Goal: Task Accomplishment & Management: Use online tool/utility

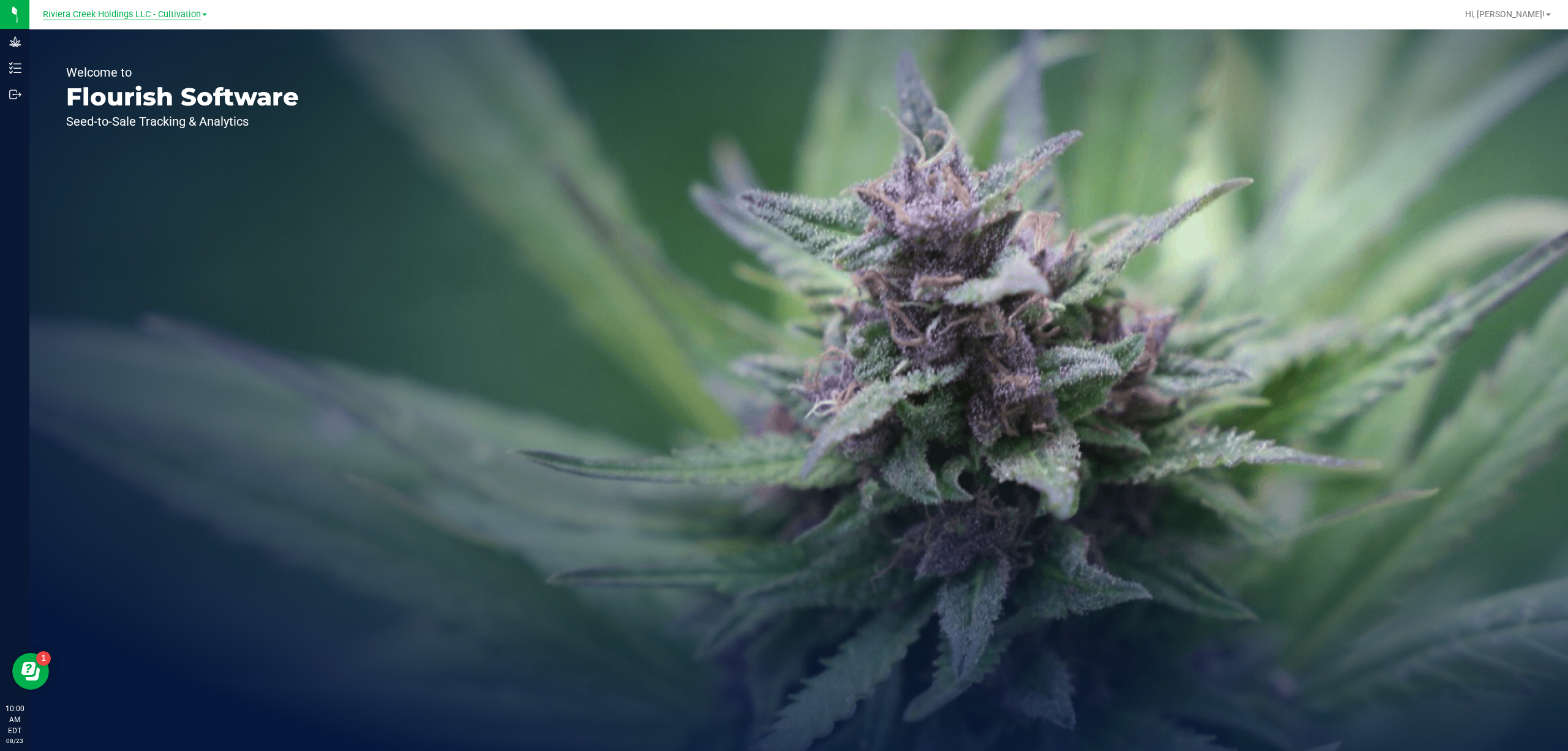
click at [130, 12] on span "Riviera Creek Holdings LLC - Cultivation" at bounding box center [121, 14] width 158 height 11
click at [146, 64] on link "Riviera Creek Holdings LLC - Processing" at bounding box center [124, 60] width 179 height 16
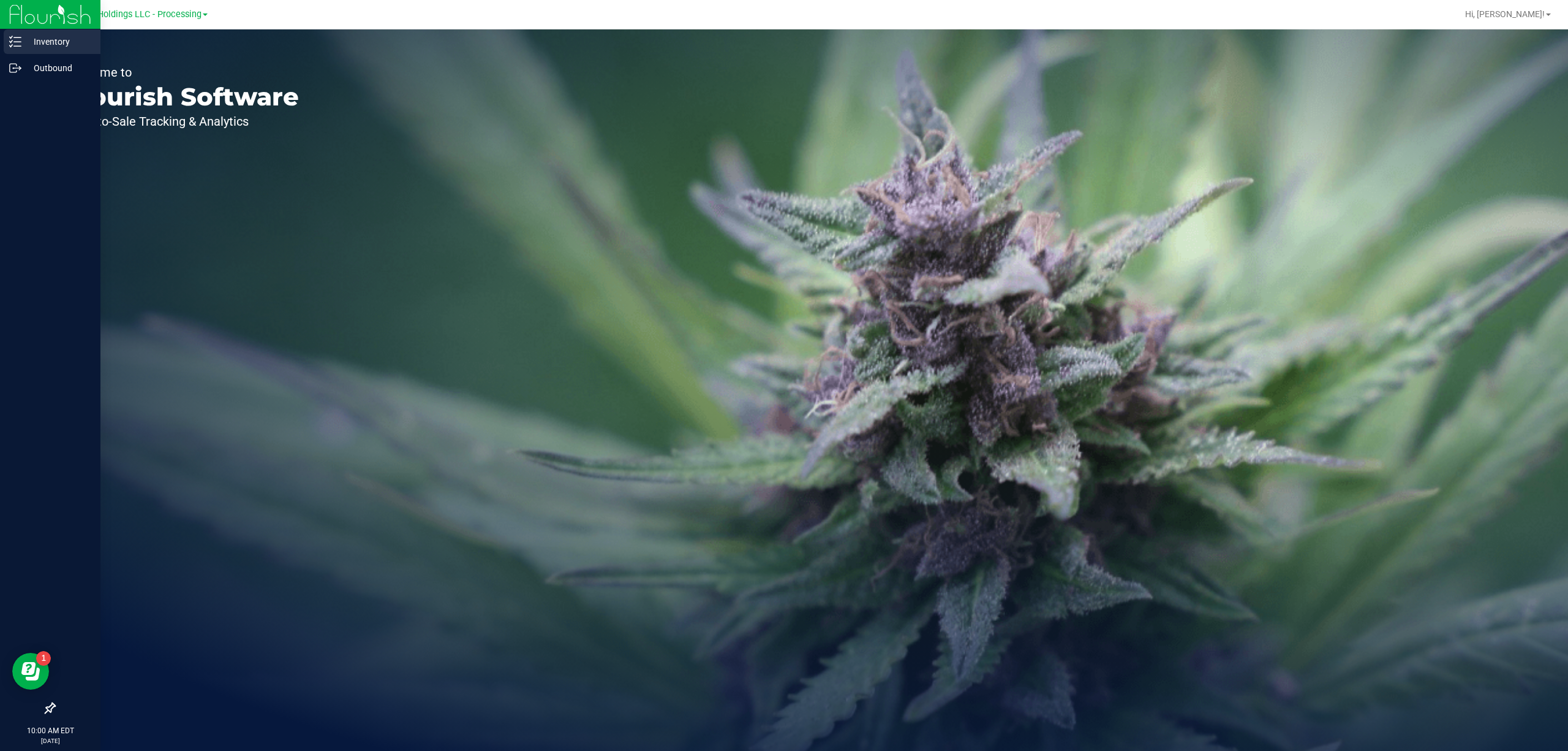
click at [20, 49] on div "Inventory" at bounding box center [52, 41] width 97 height 25
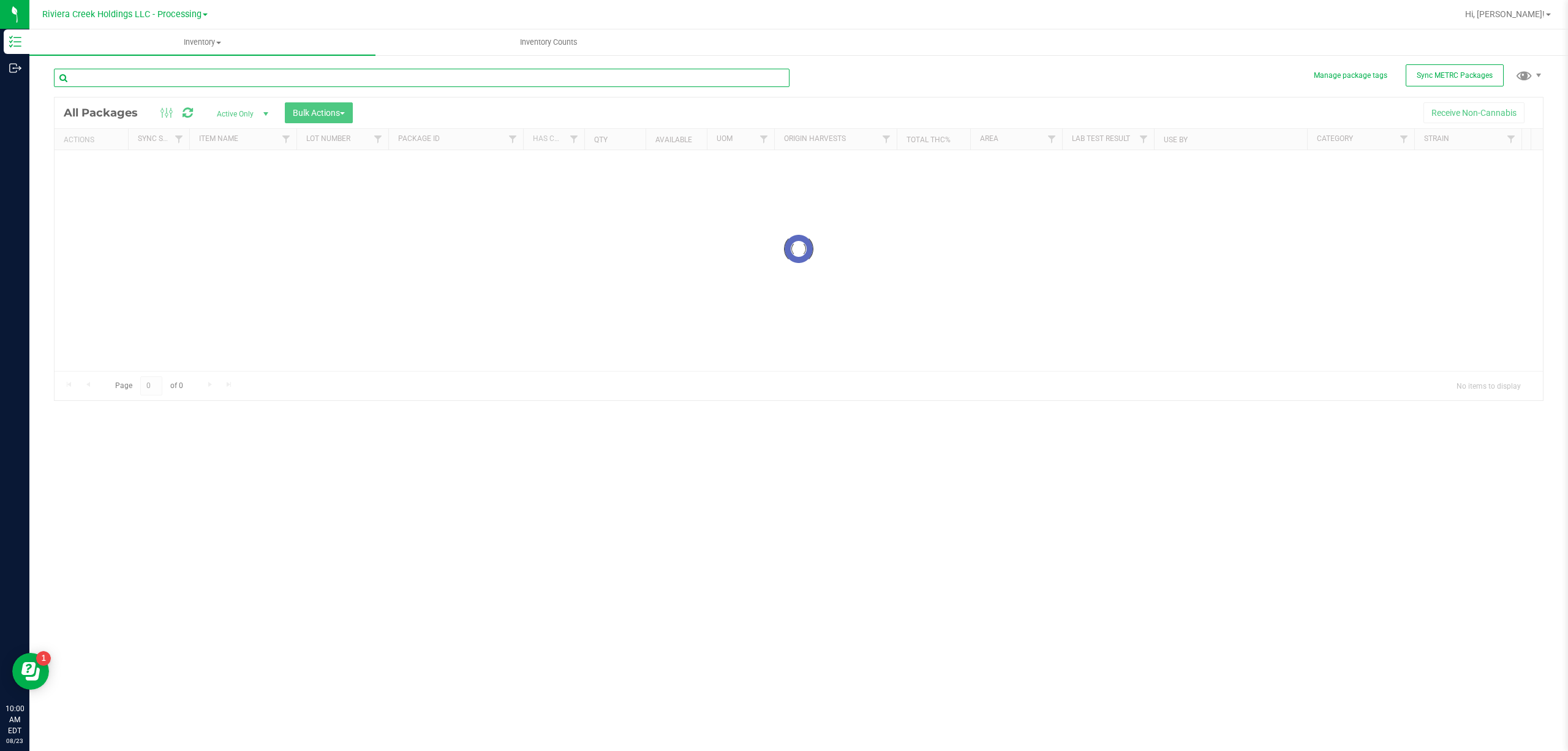
click at [153, 76] on div "Inventory All packages All inventory Waste log Create inventory Inventory Count…" at bounding box center [799, 390] width 1539 height 721
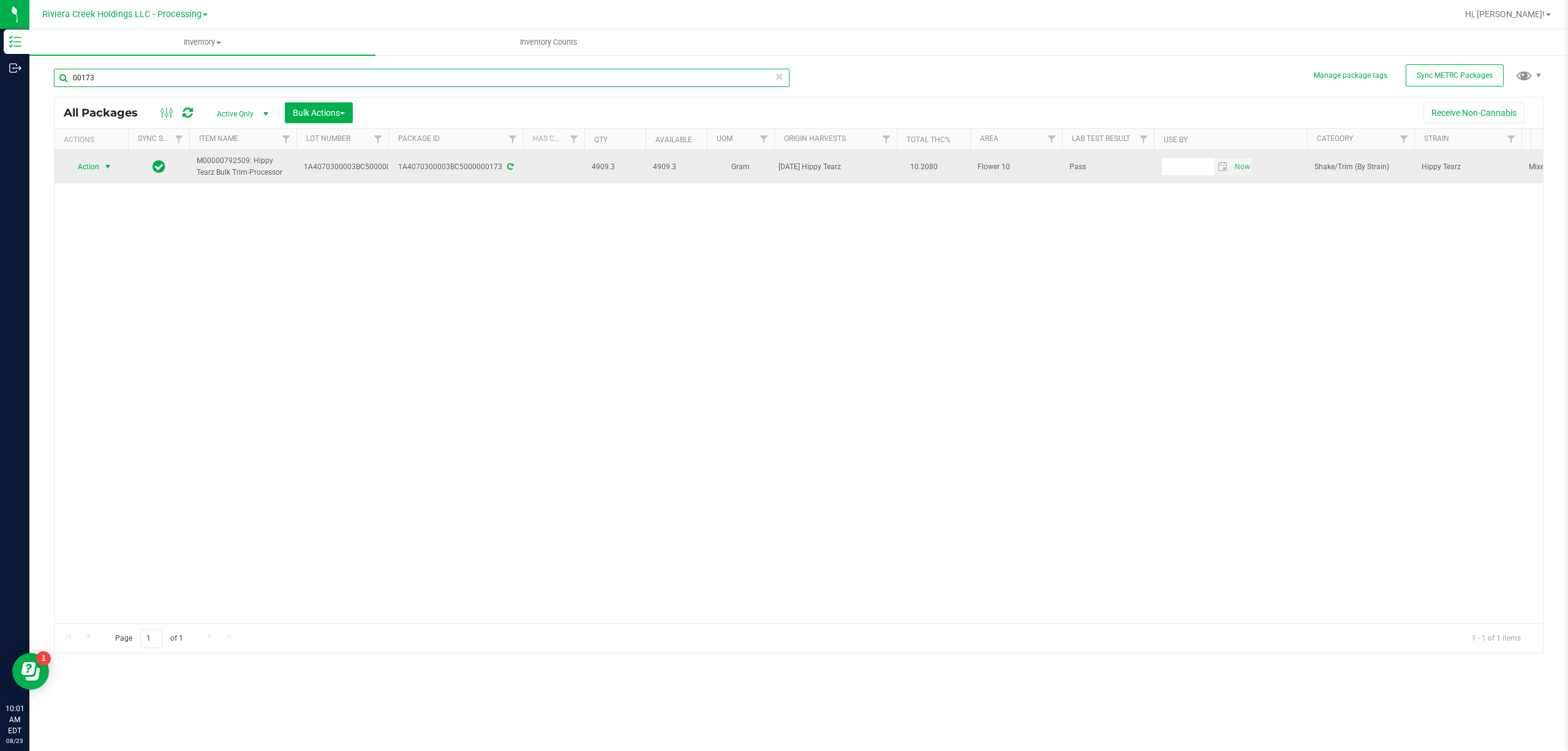
type input "00173"
click at [111, 166] on span "select" at bounding box center [107, 166] width 10 height 10
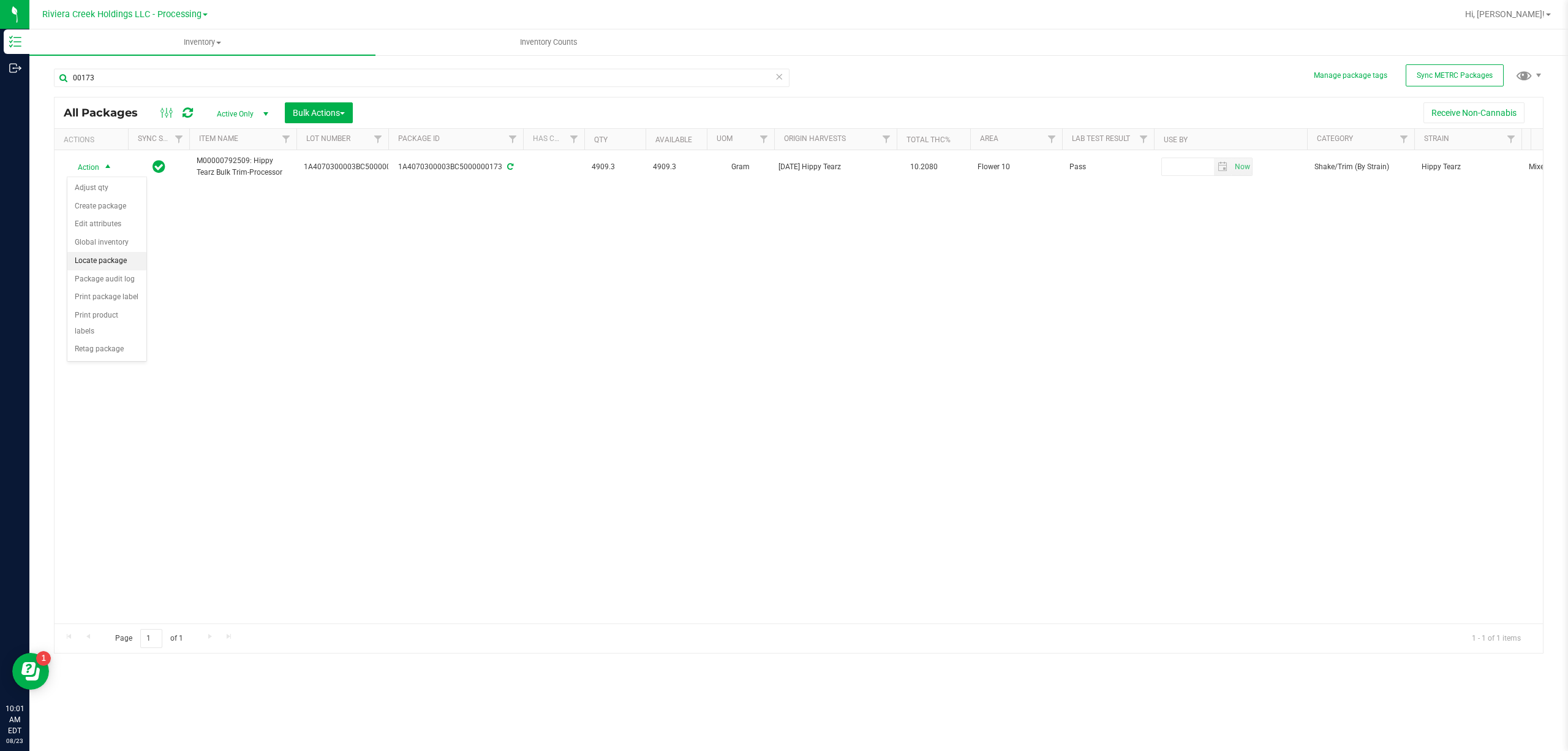
click at [129, 263] on li "Locate package" at bounding box center [106, 261] width 79 height 19
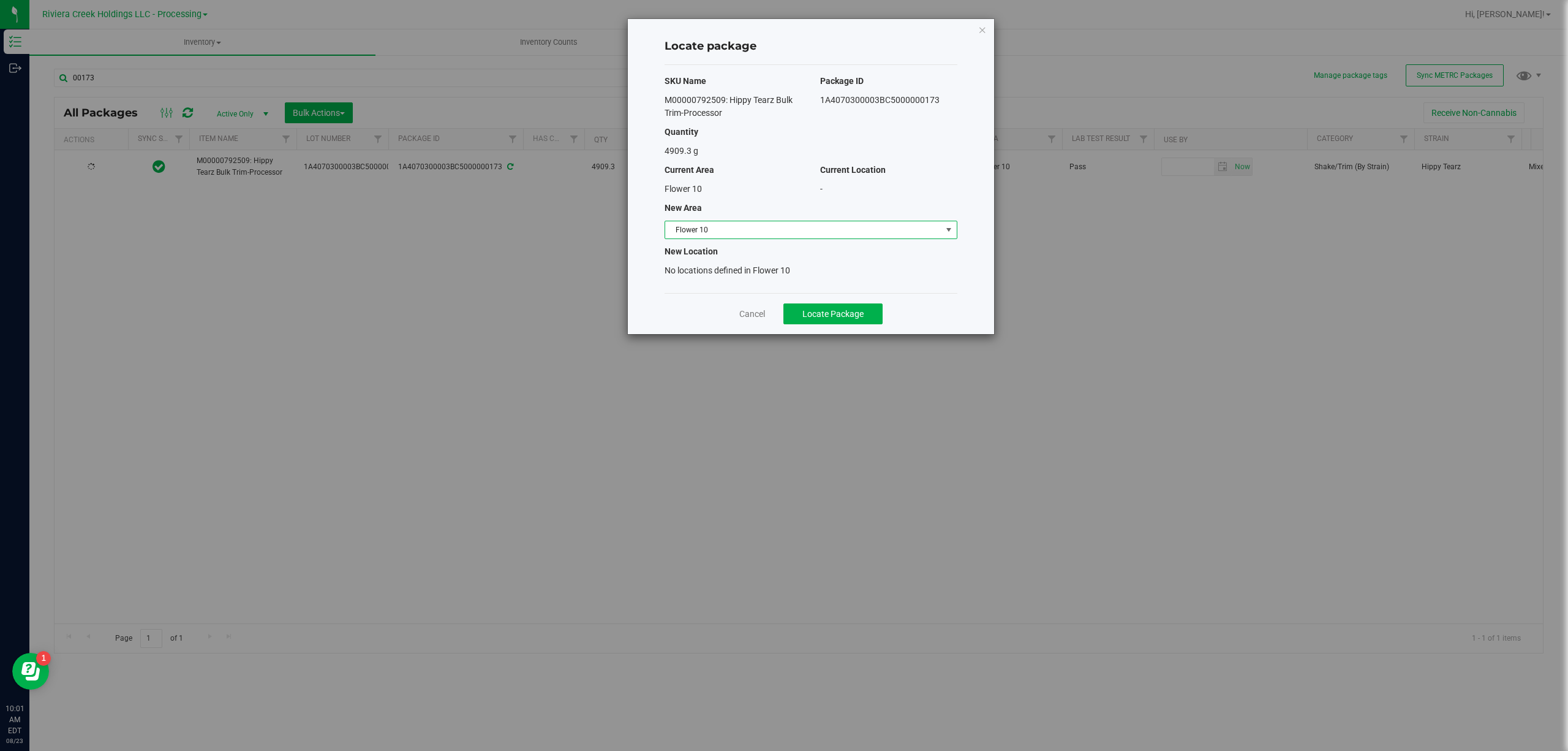
click at [724, 238] on span "Flower 10" at bounding box center [803, 229] width 276 height 17
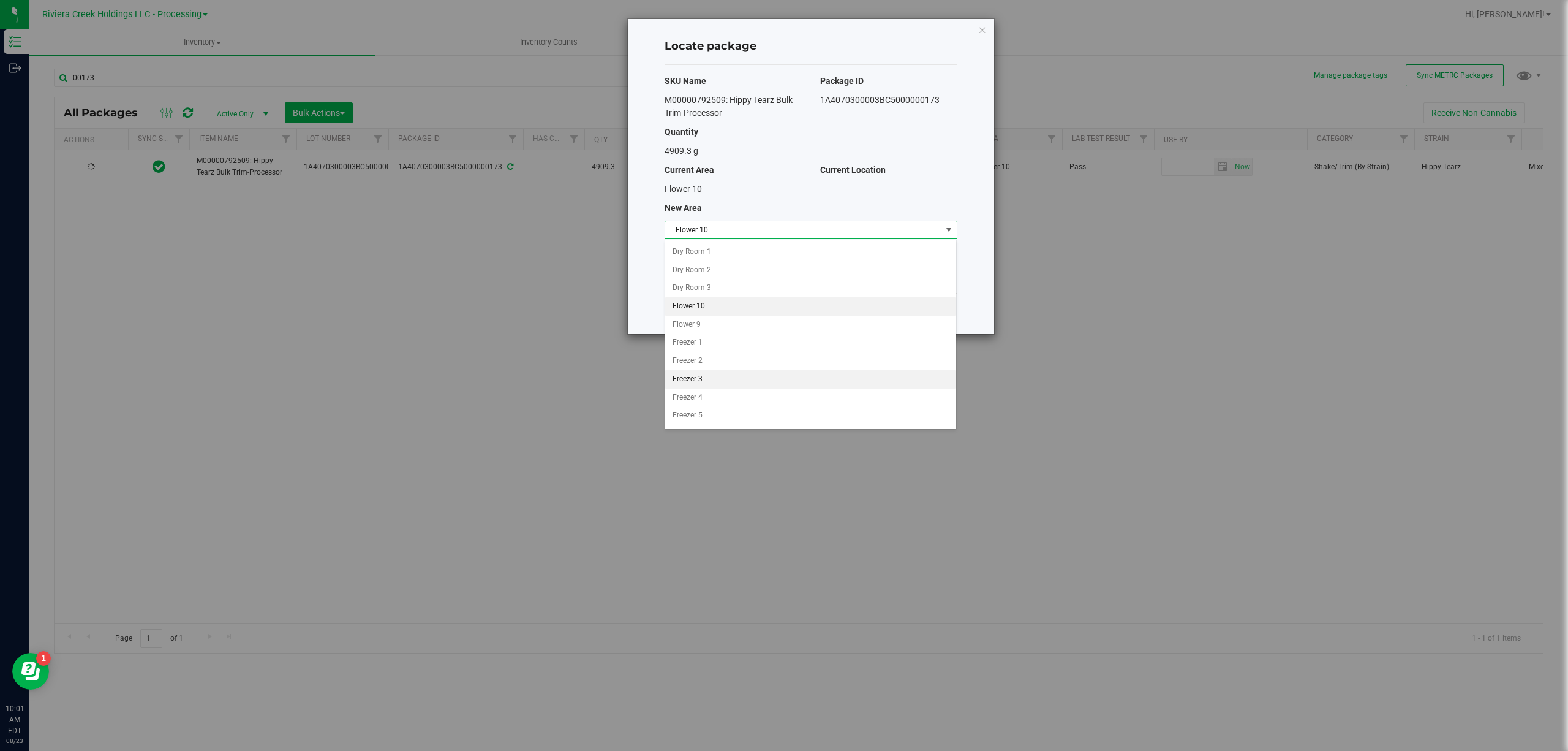
click at [718, 378] on li "Freezer 3" at bounding box center [811, 379] width 291 height 19
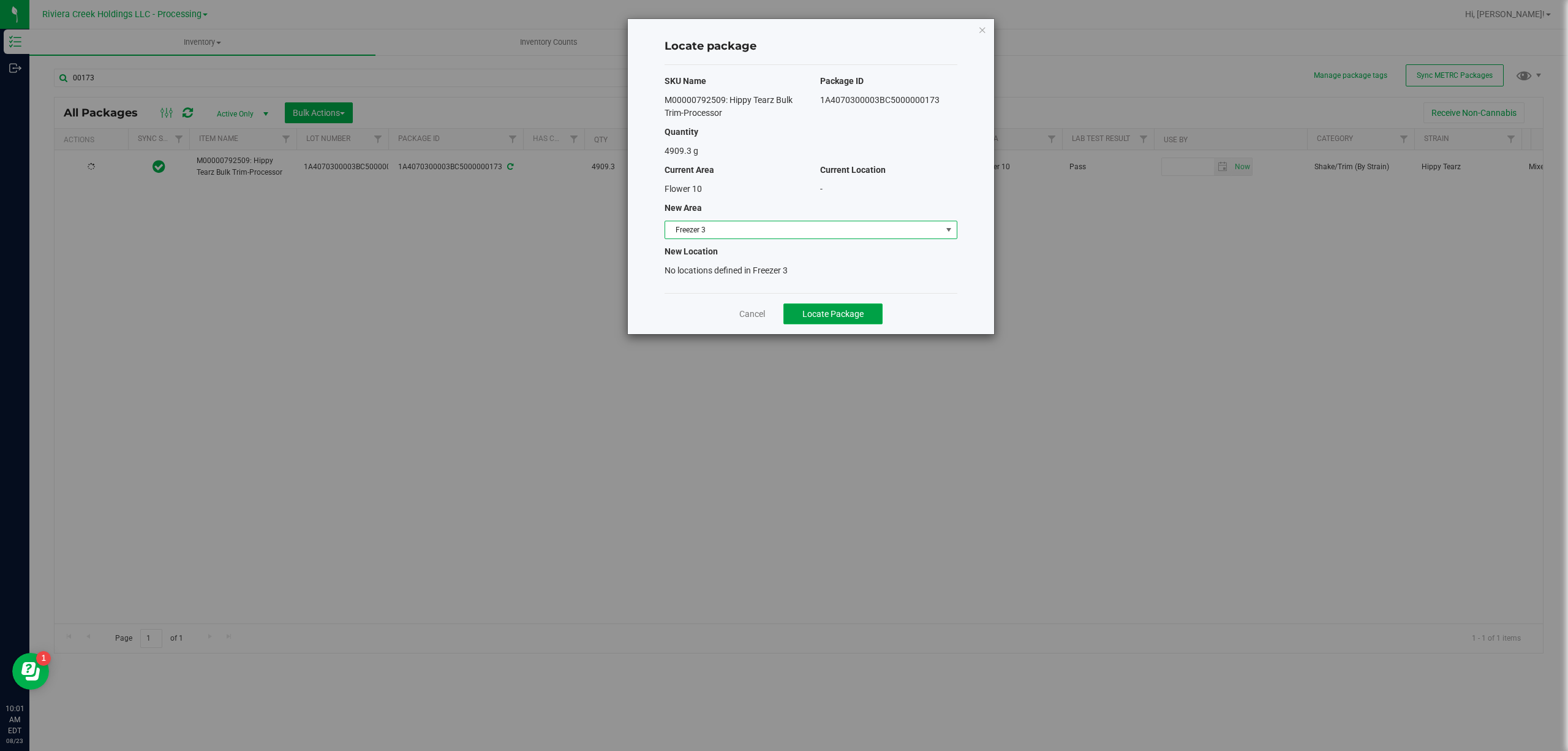
click at [832, 313] on span "Locate Package" at bounding box center [833, 313] width 61 height 10
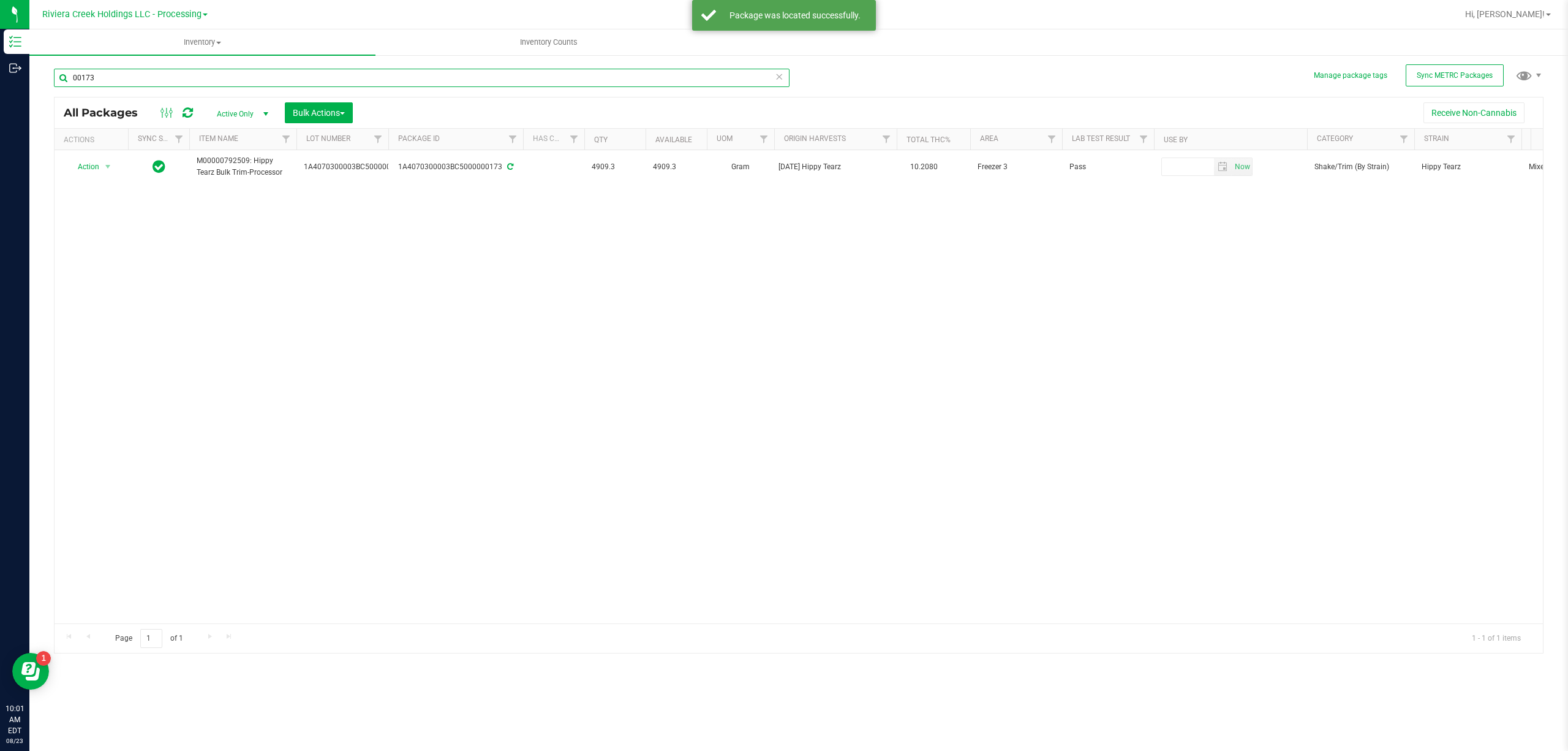
click at [206, 85] on input "00173" at bounding box center [422, 78] width 736 height 19
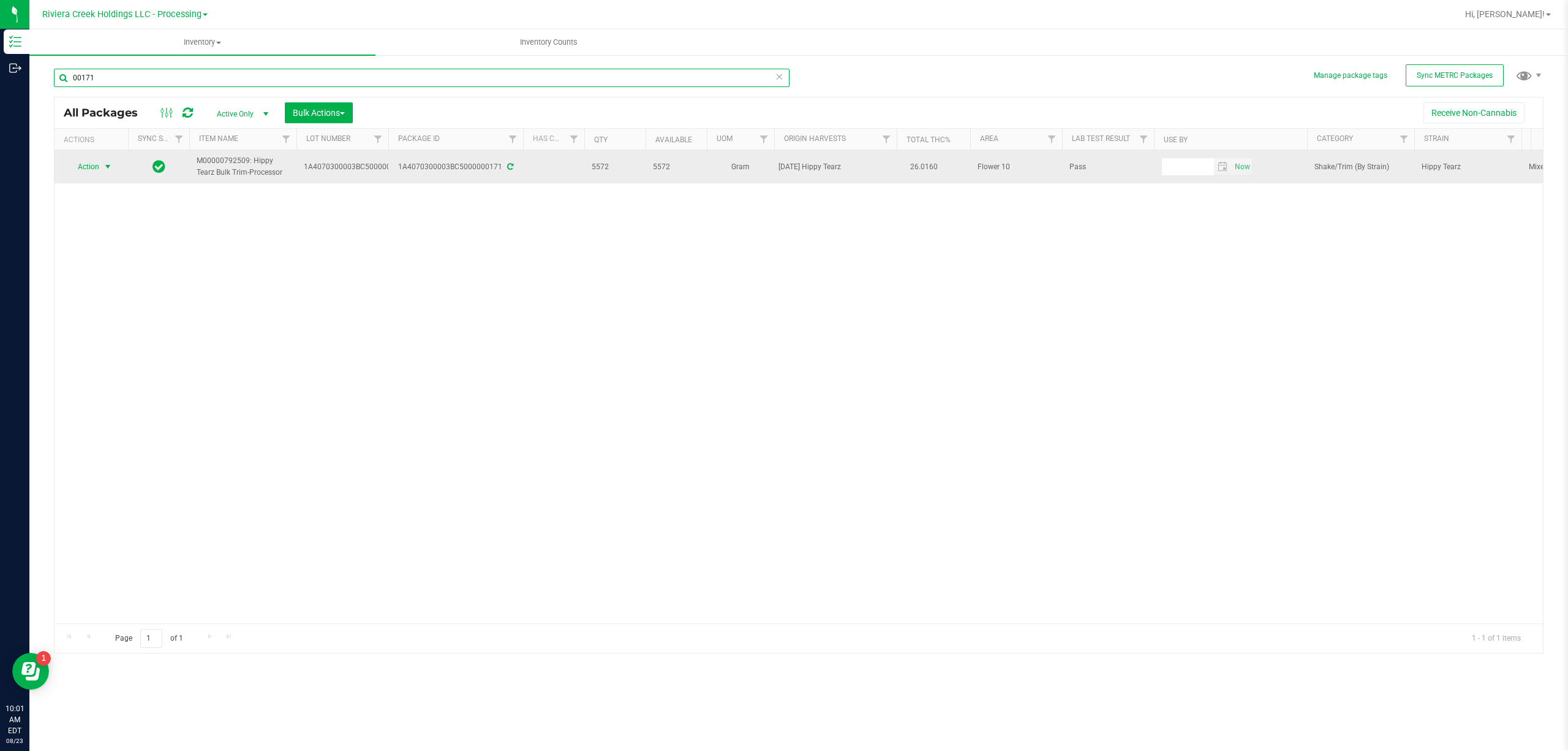
type input "00171"
click at [82, 163] on span "Action" at bounding box center [83, 166] width 33 height 17
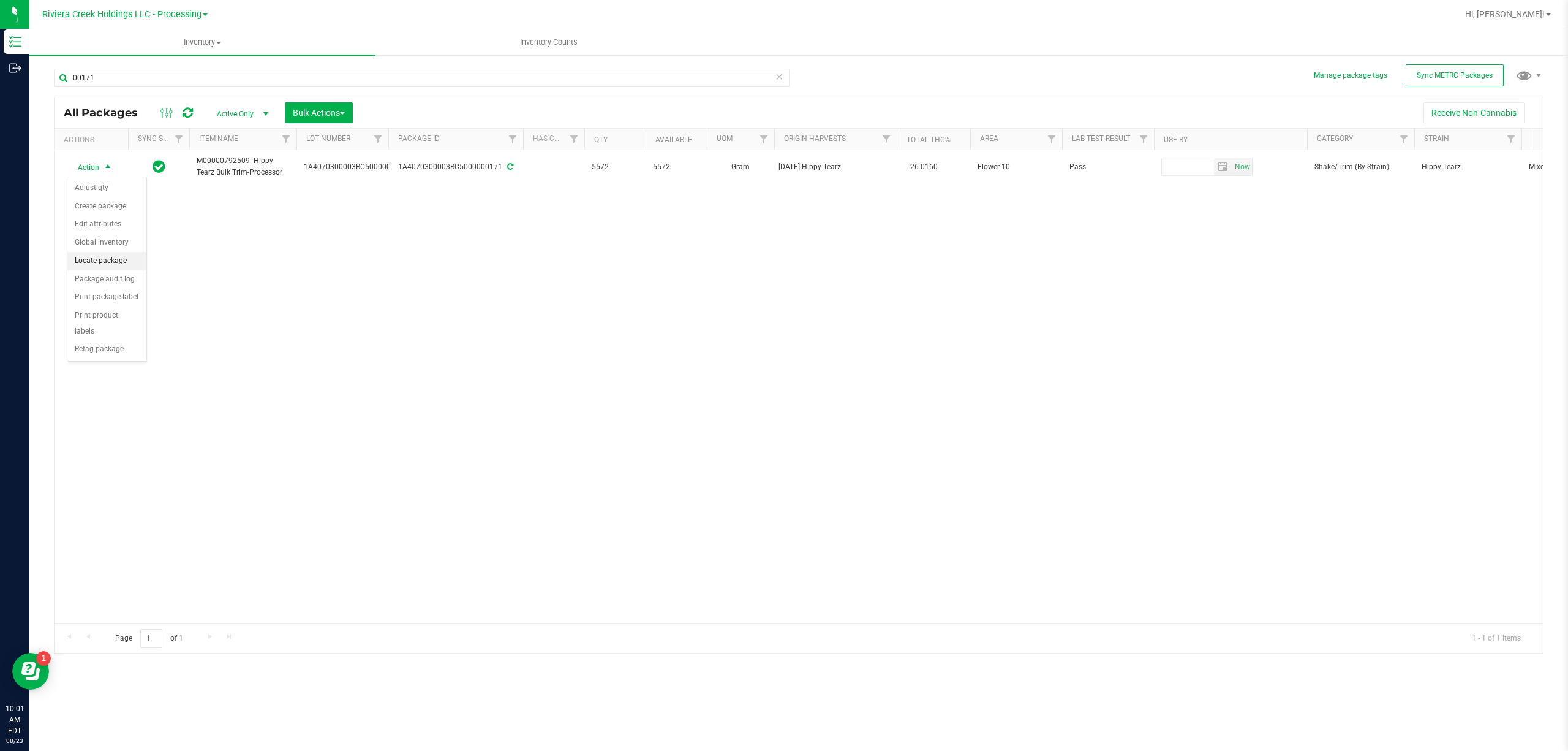
click at [118, 263] on li "Locate package" at bounding box center [106, 261] width 79 height 19
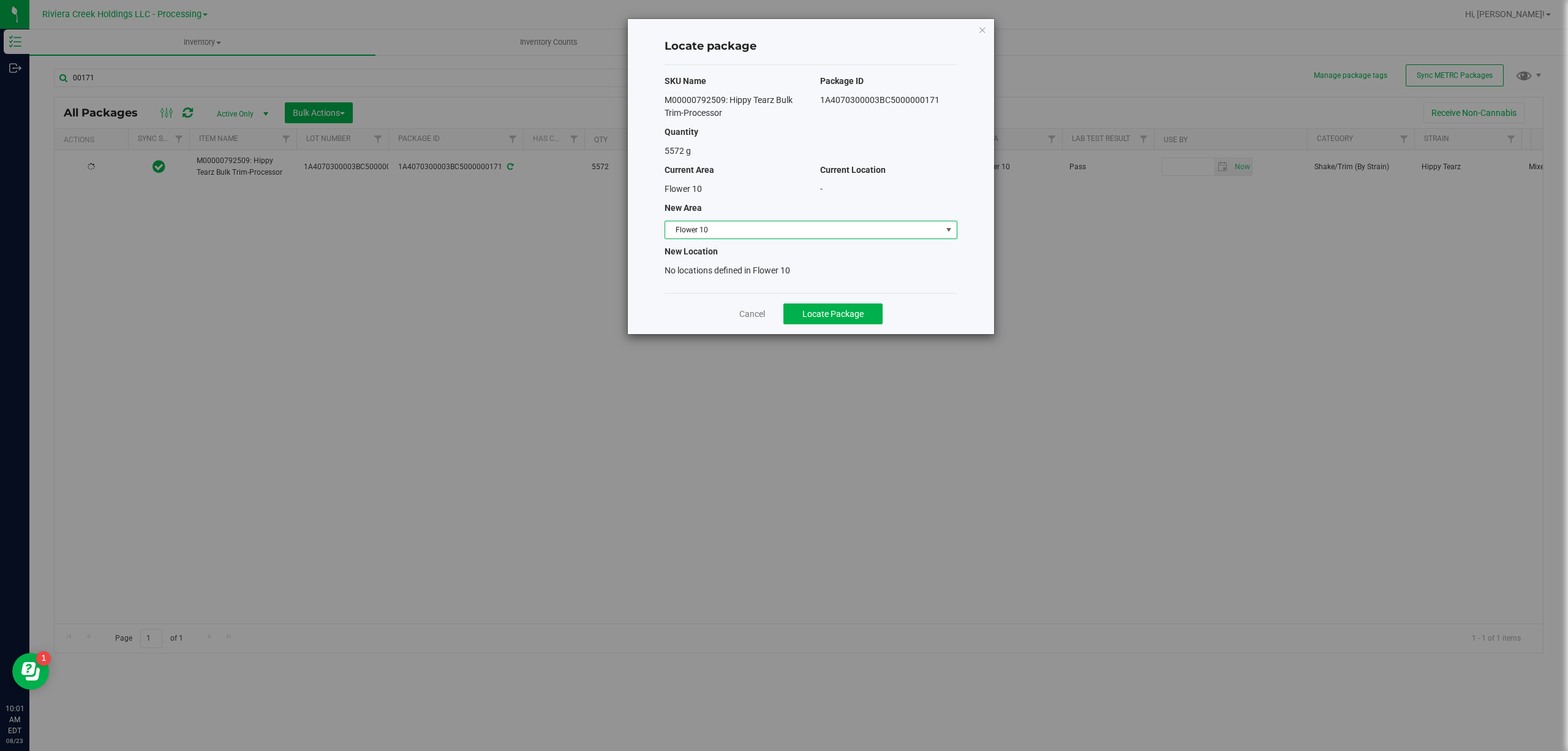
click at [733, 229] on span "Flower 10" at bounding box center [803, 229] width 276 height 17
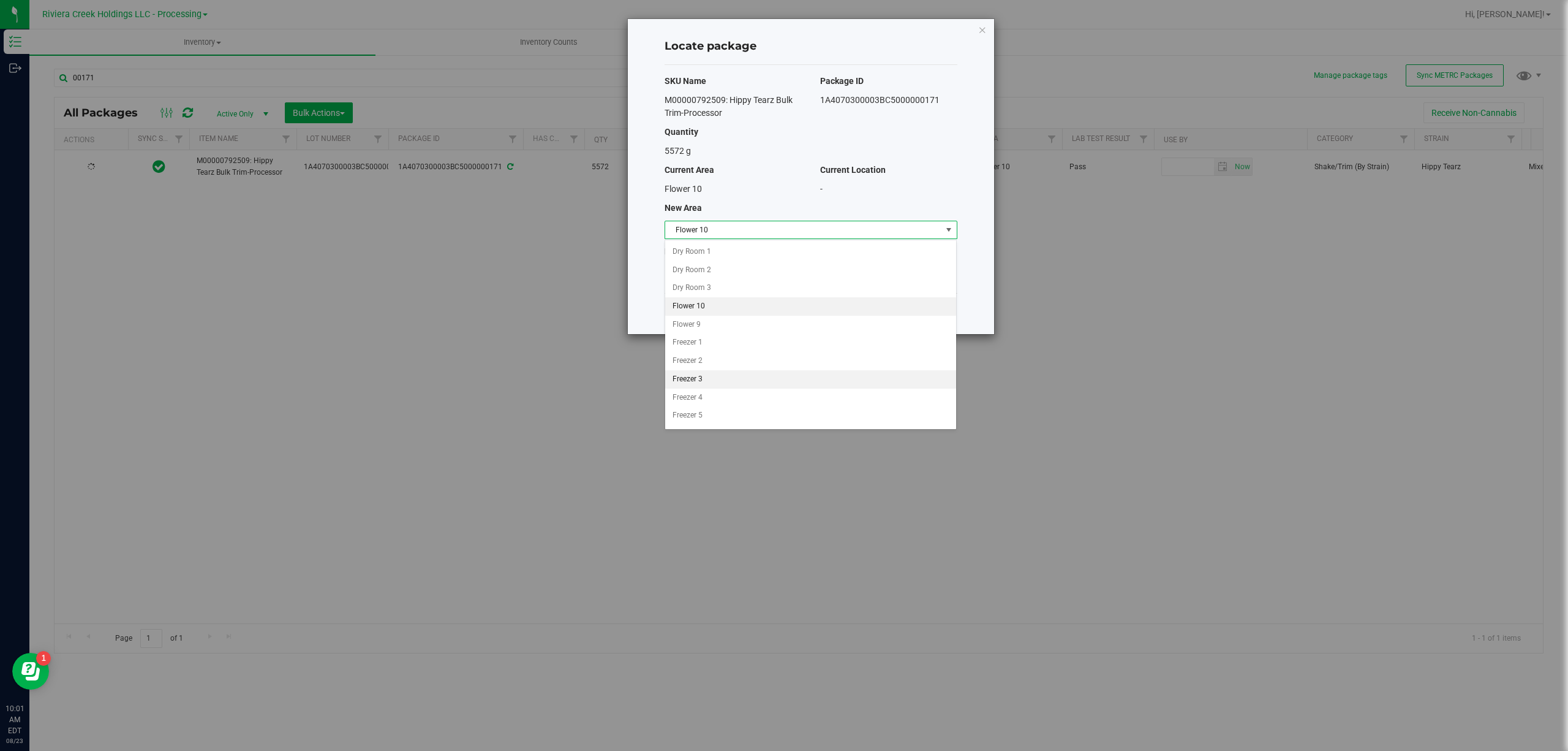
click at [709, 375] on li "Freezer 3" at bounding box center [811, 379] width 291 height 19
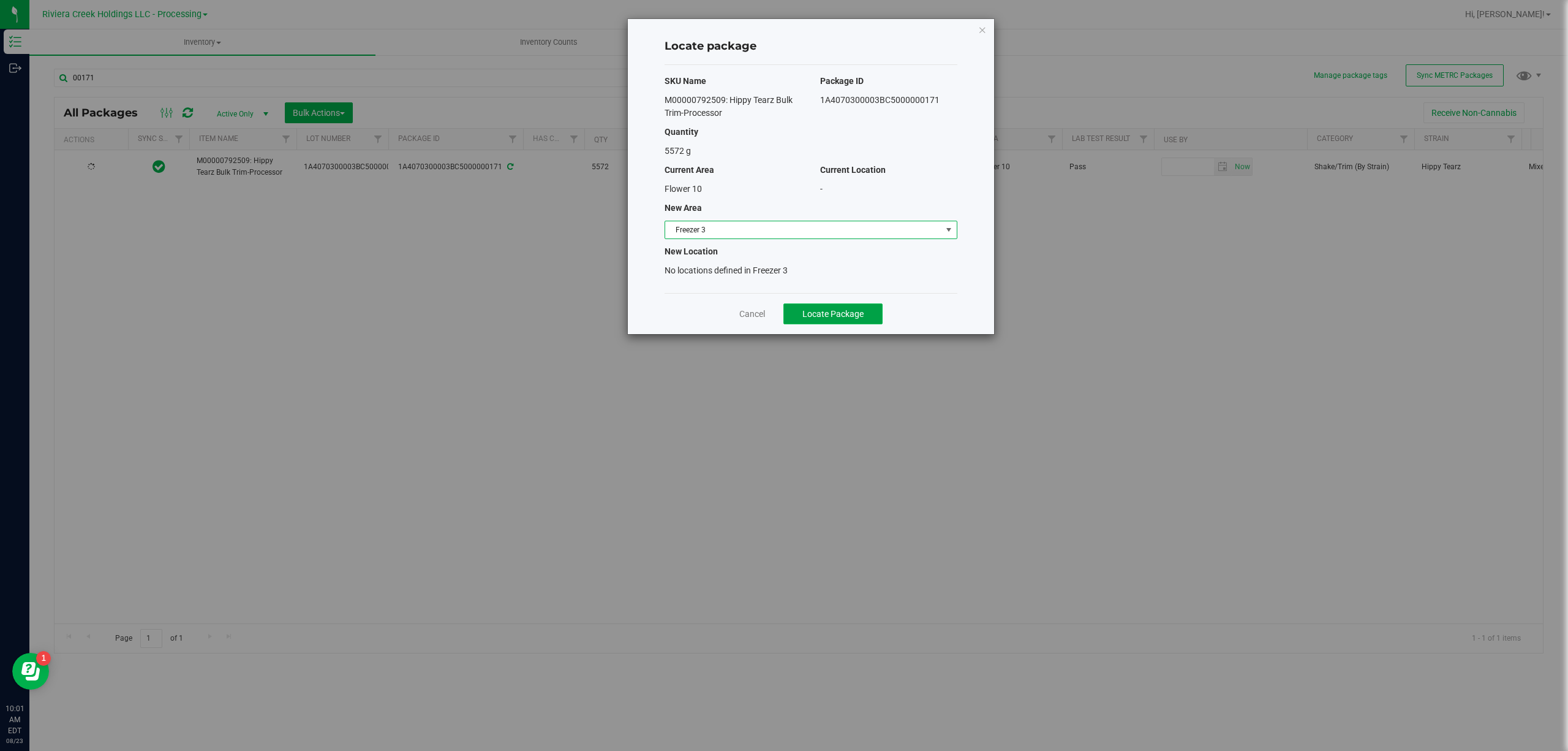
click at [816, 309] on span "Locate Package" at bounding box center [833, 313] width 61 height 10
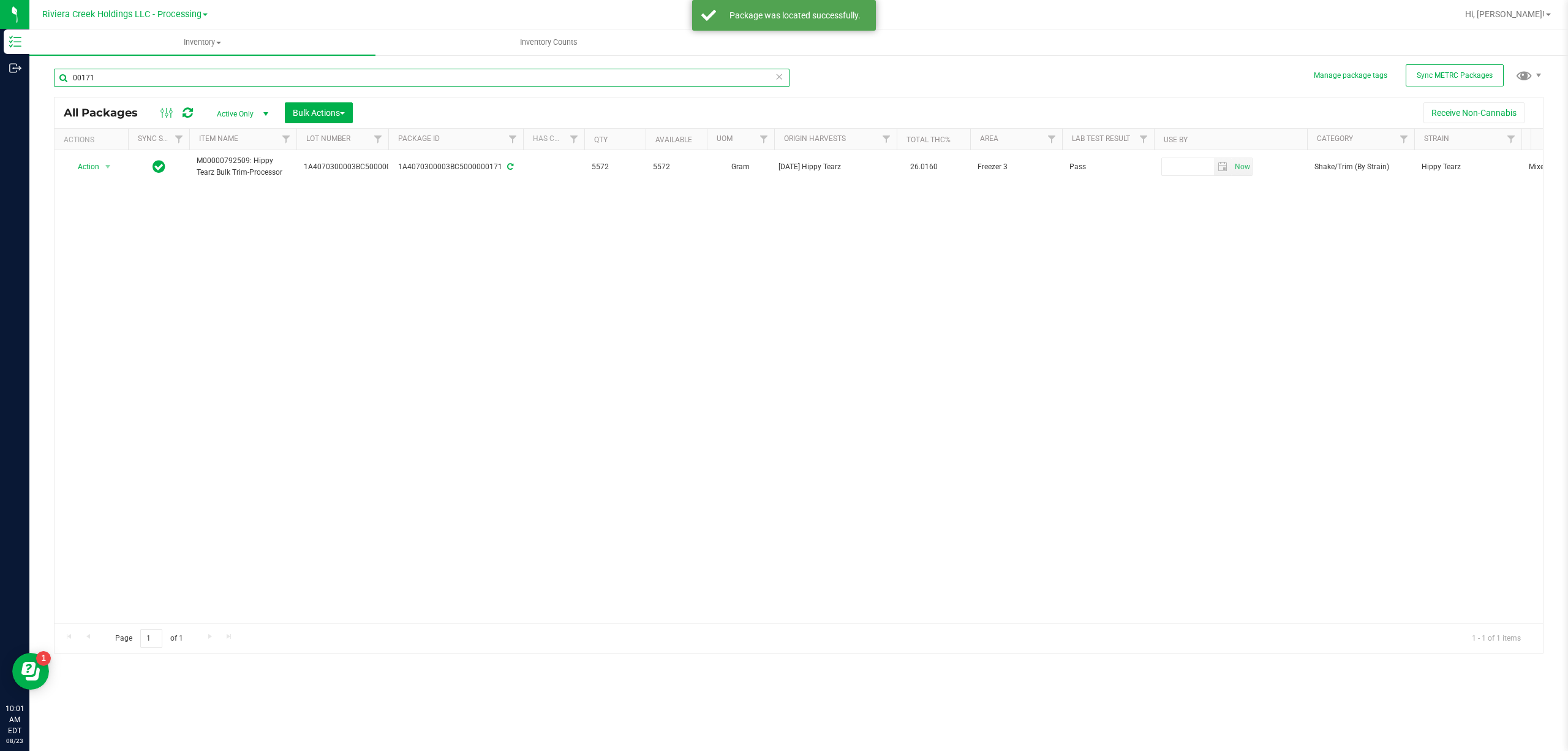
click at [201, 84] on input "00171" at bounding box center [422, 78] width 736 height 19
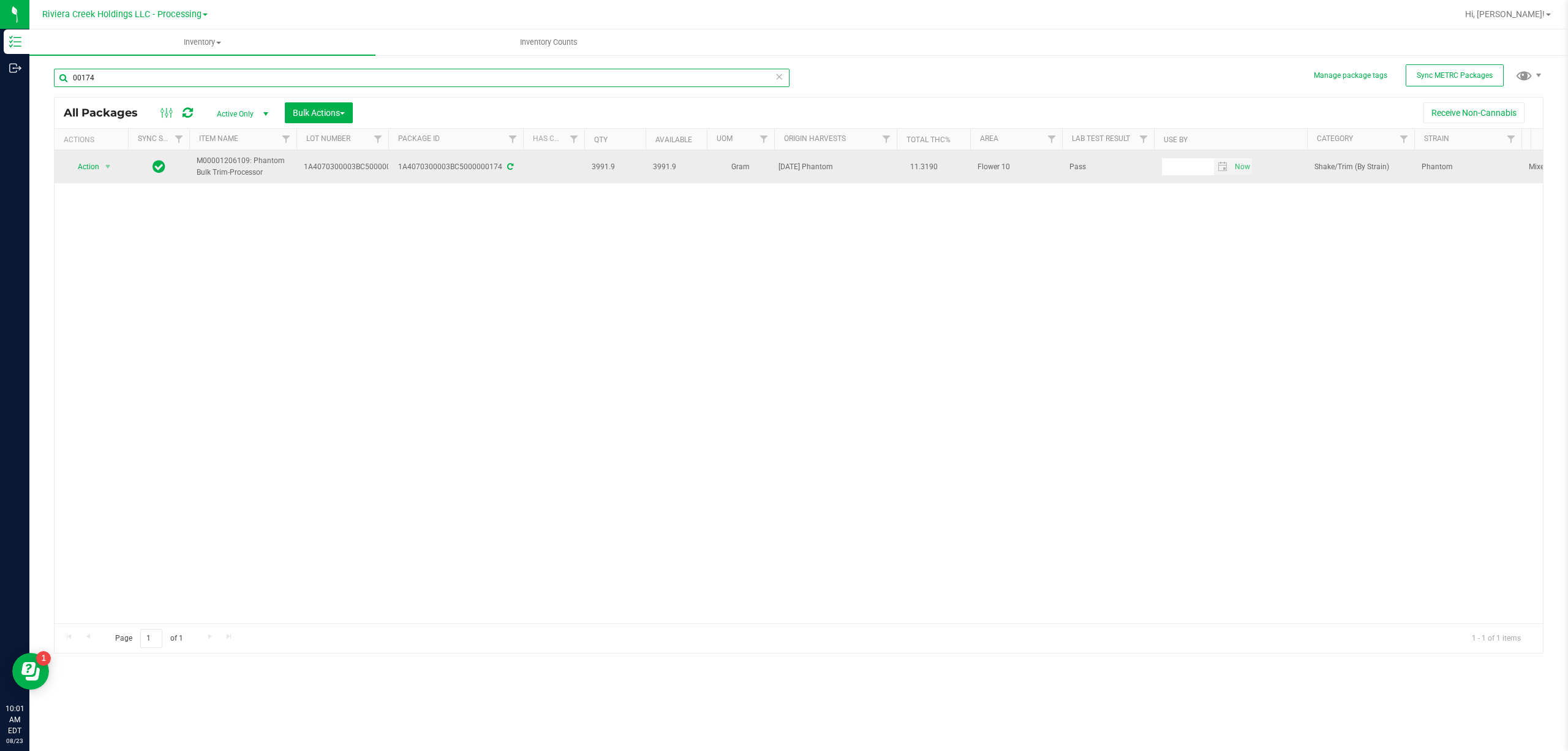
type input "00174"
click at [102, 163] on span "select" at bounding box center [108, 166] width 15 height 17
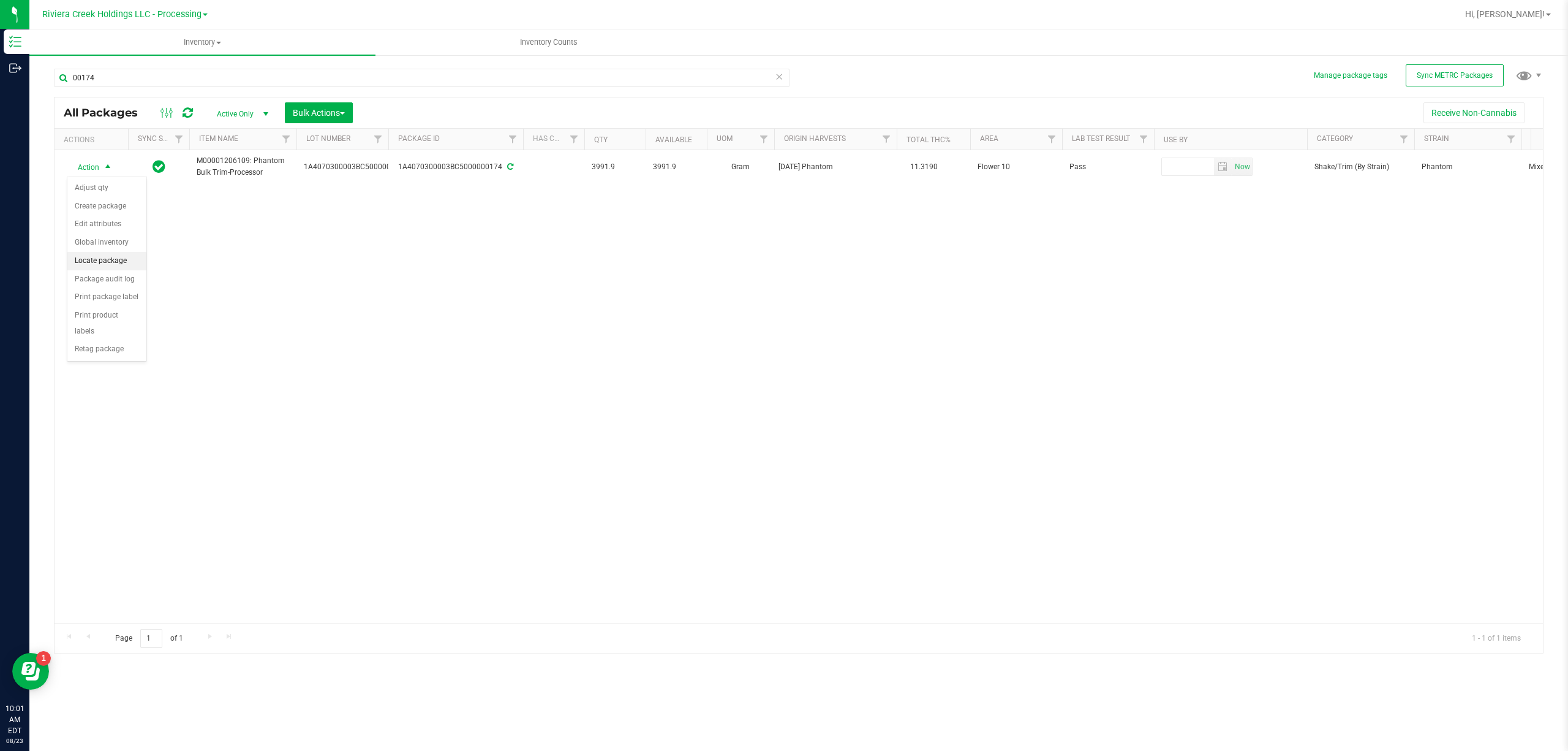
click at [109, 260] on li "Locate package" at bounding box center [106, 261] width 79 height 19
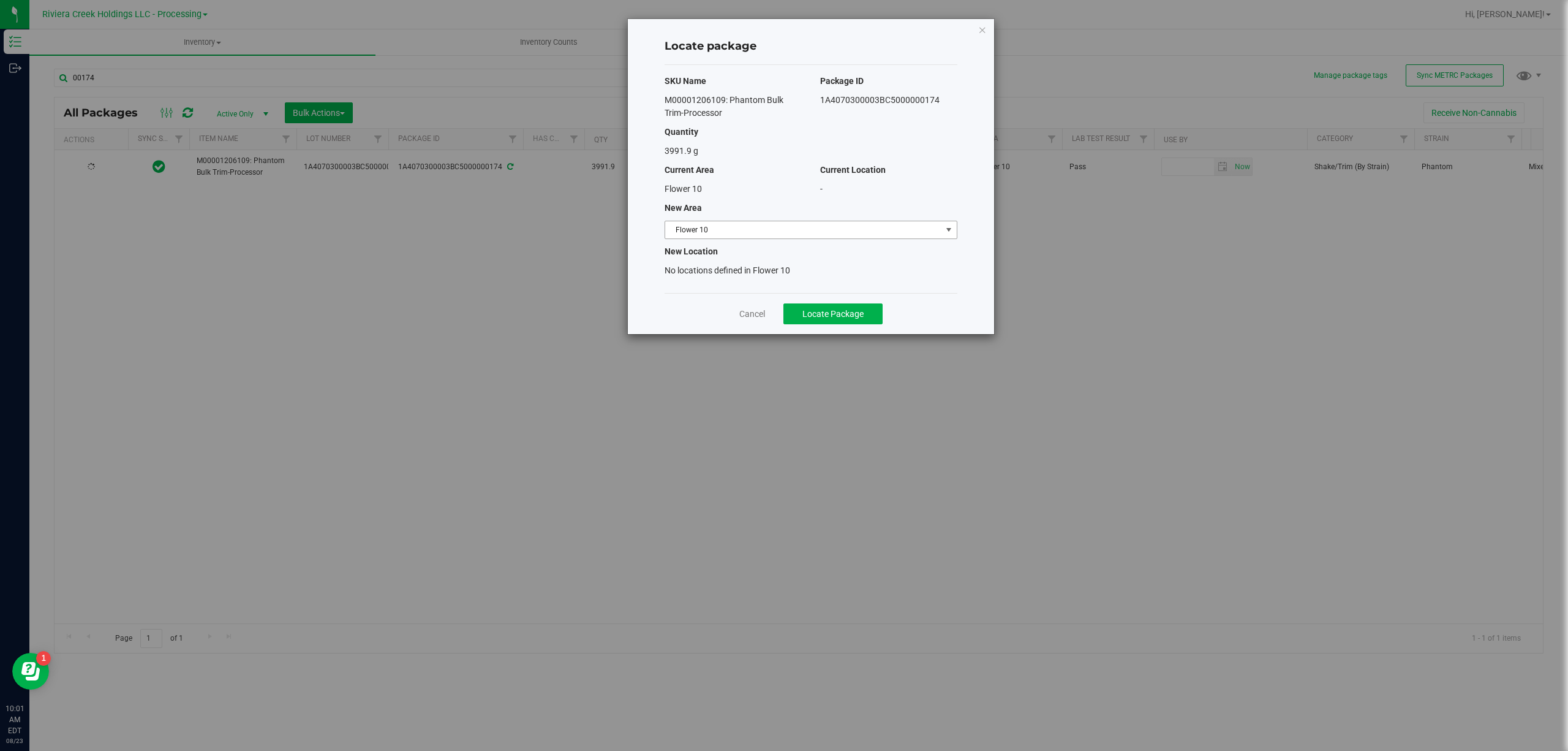
click at [820, 239] on span "Flower 10" at bounding box center [811, 229] width 293 height 19
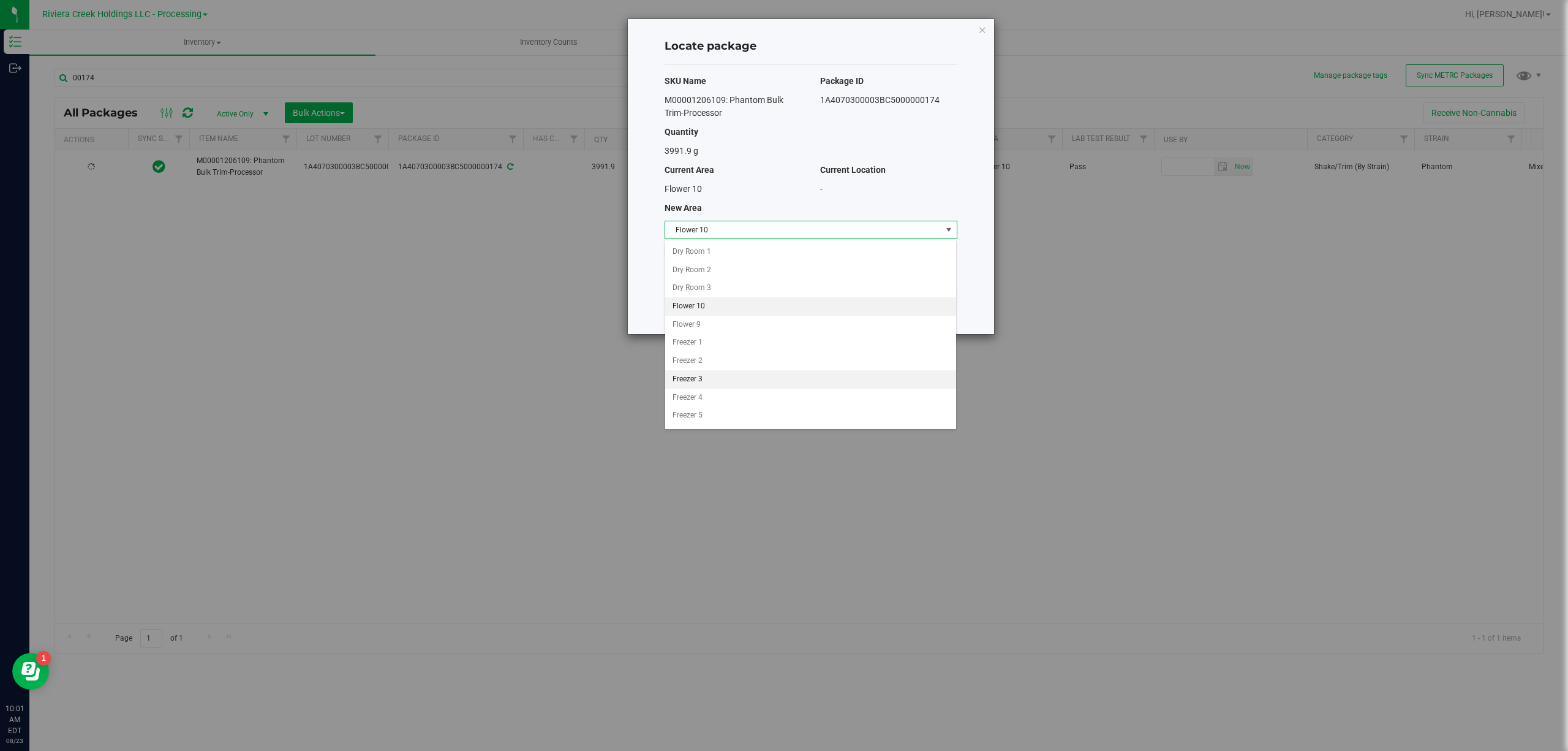
click at [677, 383] on li "Freezer 3" at bounding box center [811, 379] width 291 height 19
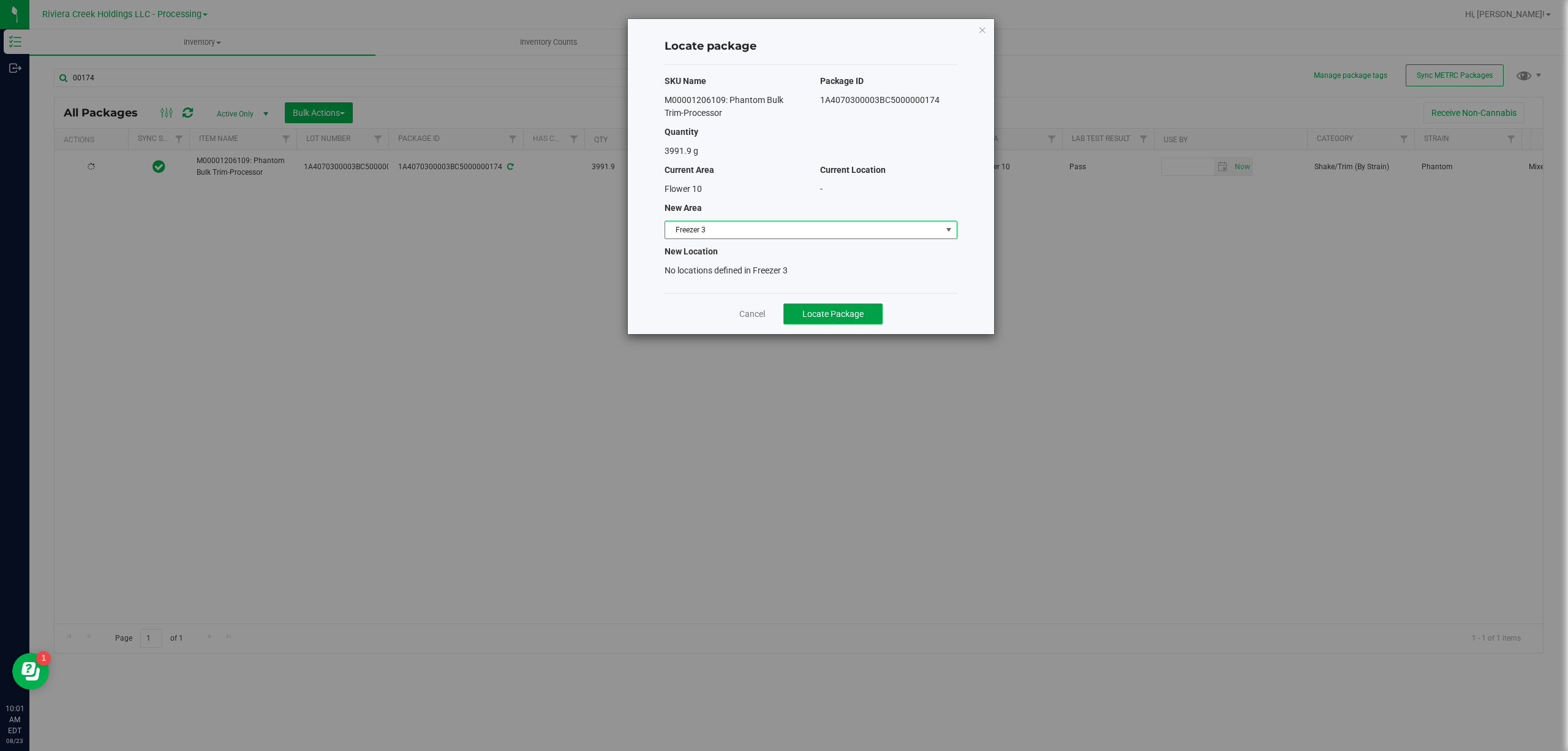
click at [825, 310] on span "Locate Package" at bounding box center [833, 313] width 61 height 10
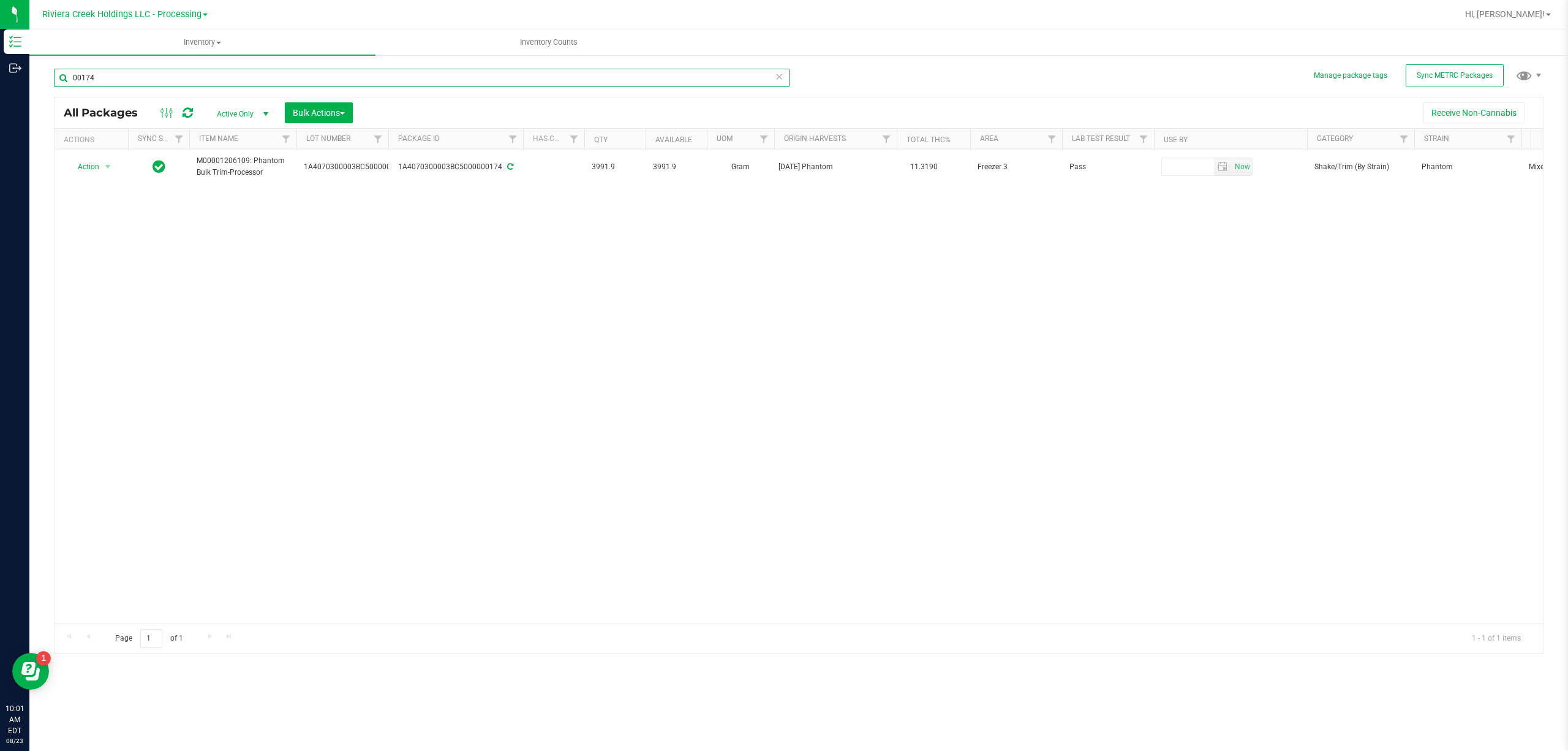
click at [206, 75] on input "00174" at bounding box center [422, 78] width 736 height 19
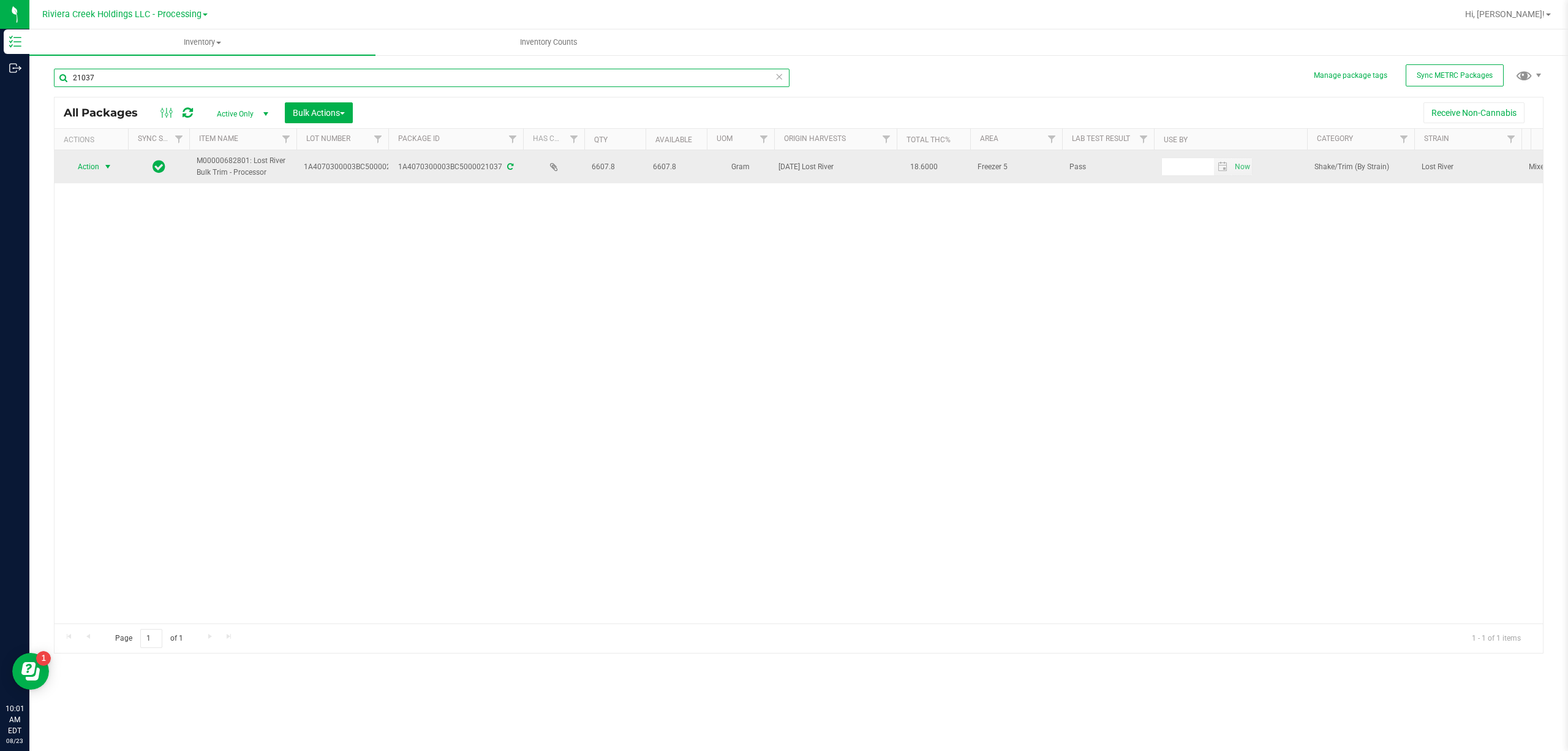
type input "21037"
click at [103, 168] on span "select" at bounding box center [107, 166] width 10 height 10
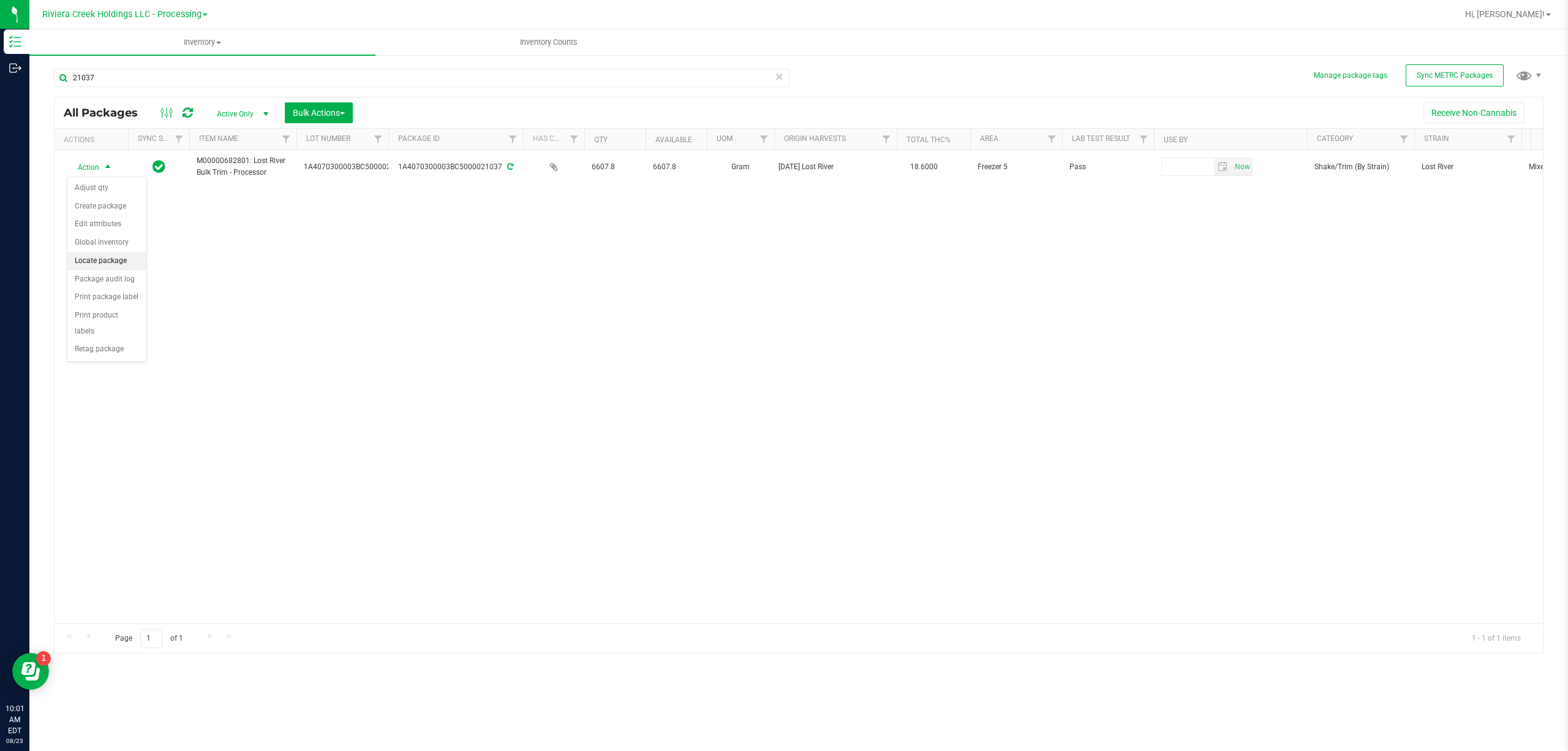
click at [121, 256] on li "Locate package" at bounding box center [106, 261] width 79 height 19
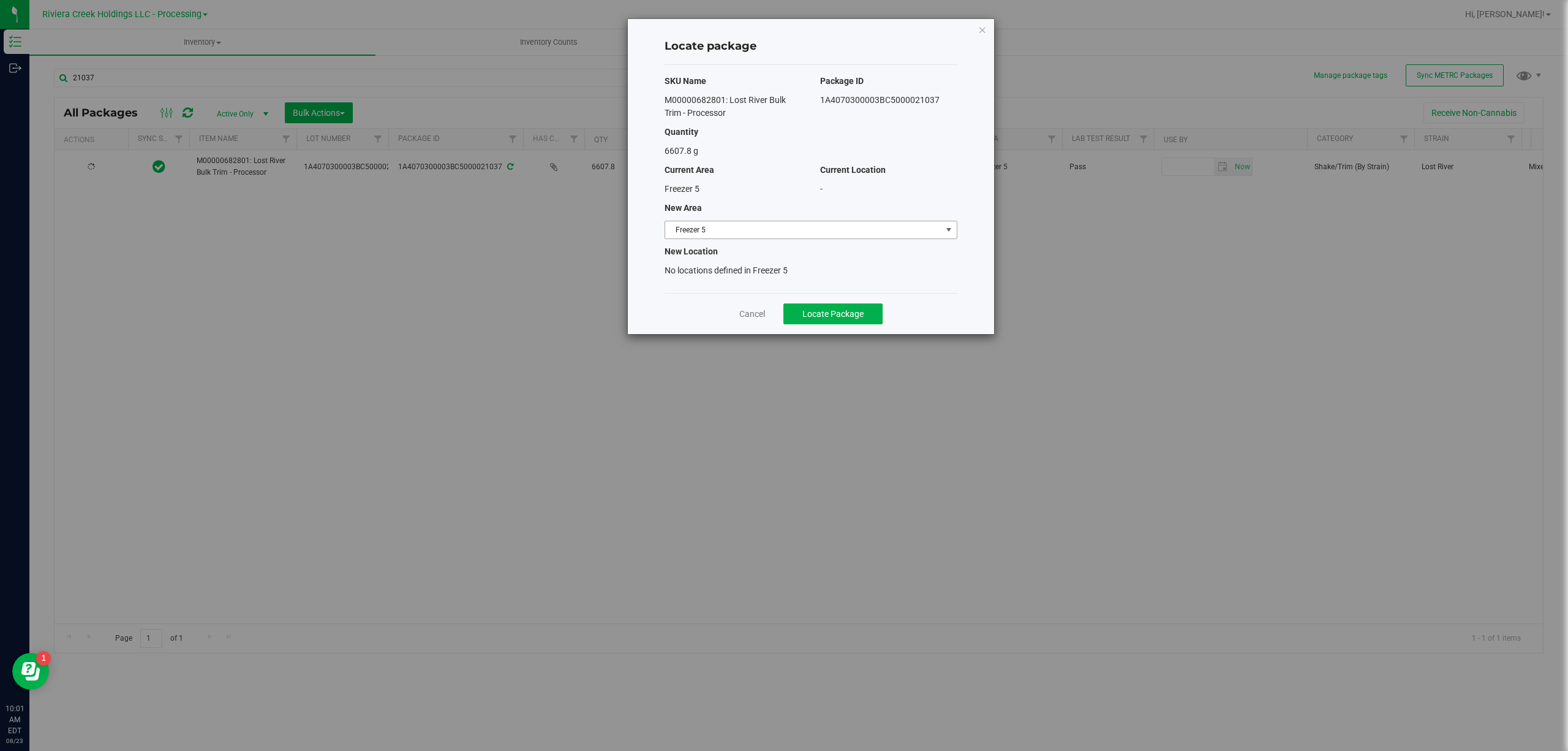
click at [843, 229] on span "Freezer 5" at bounding box center [803, 229] width 276 height 17
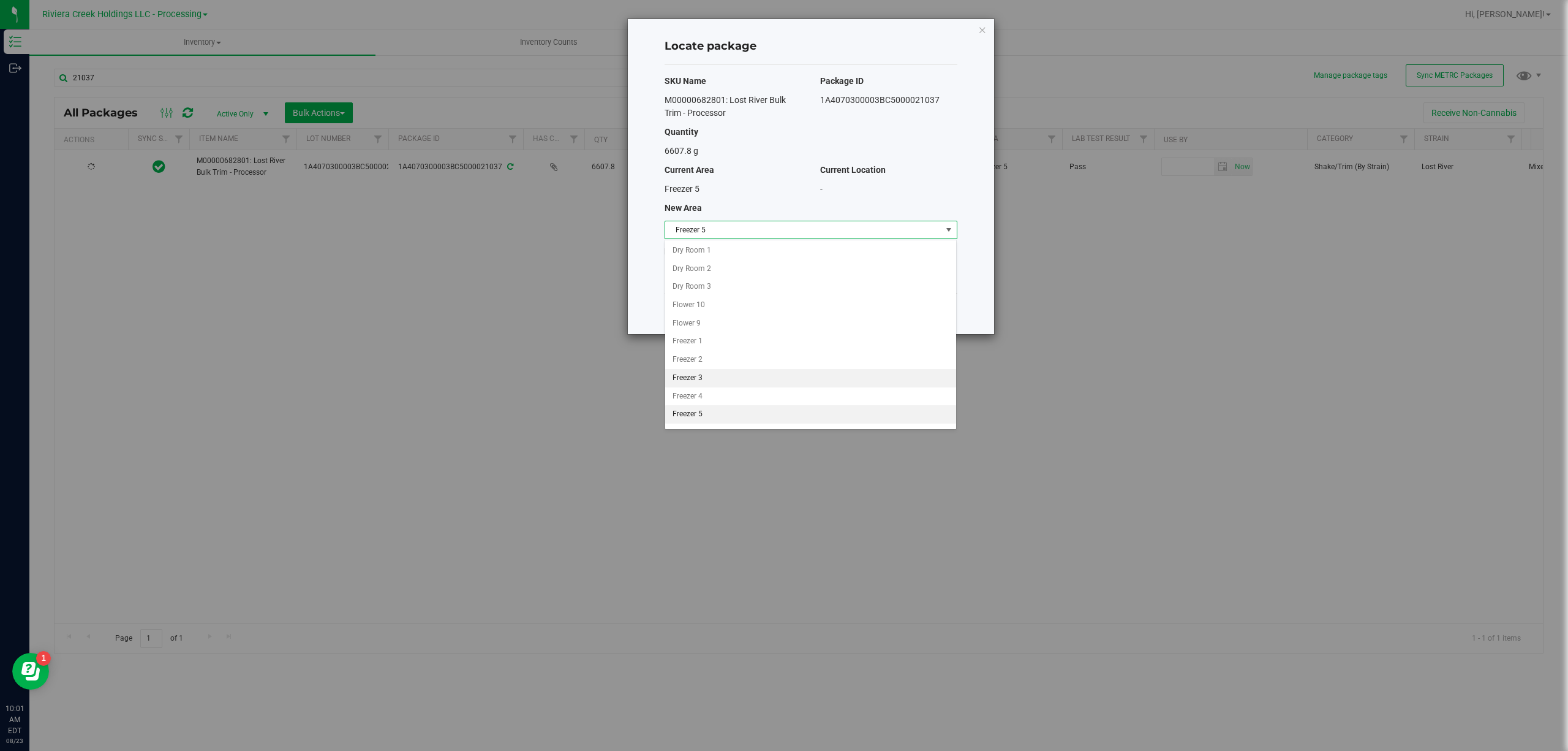
scroll to position [83, 0]
click at [700, 301] on li "Freezer 3" at bounding box center [811, 296] width 291 height 19
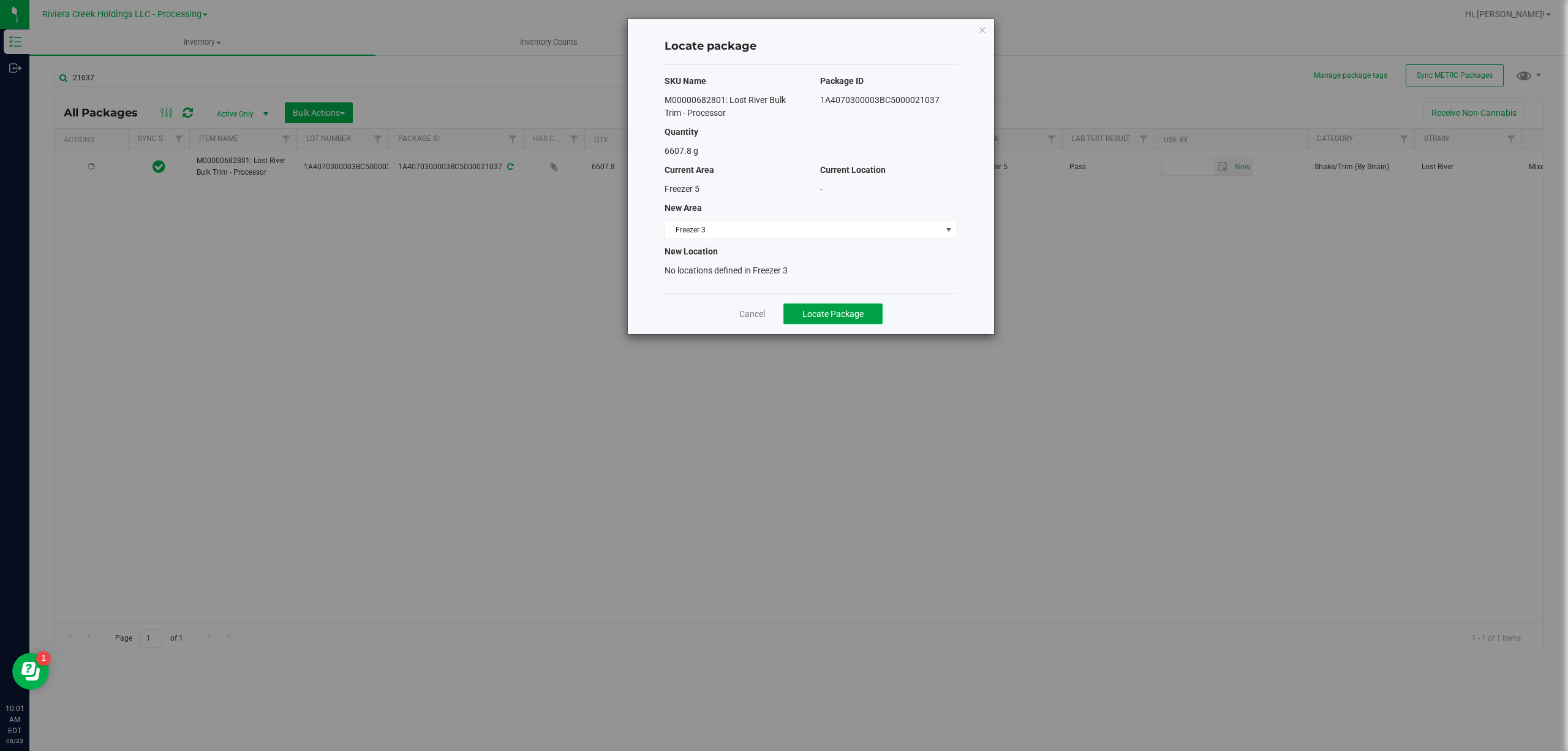
click at [851, 310] on span "Locate Package" at bounding box center [833, 313] width 61 height 10
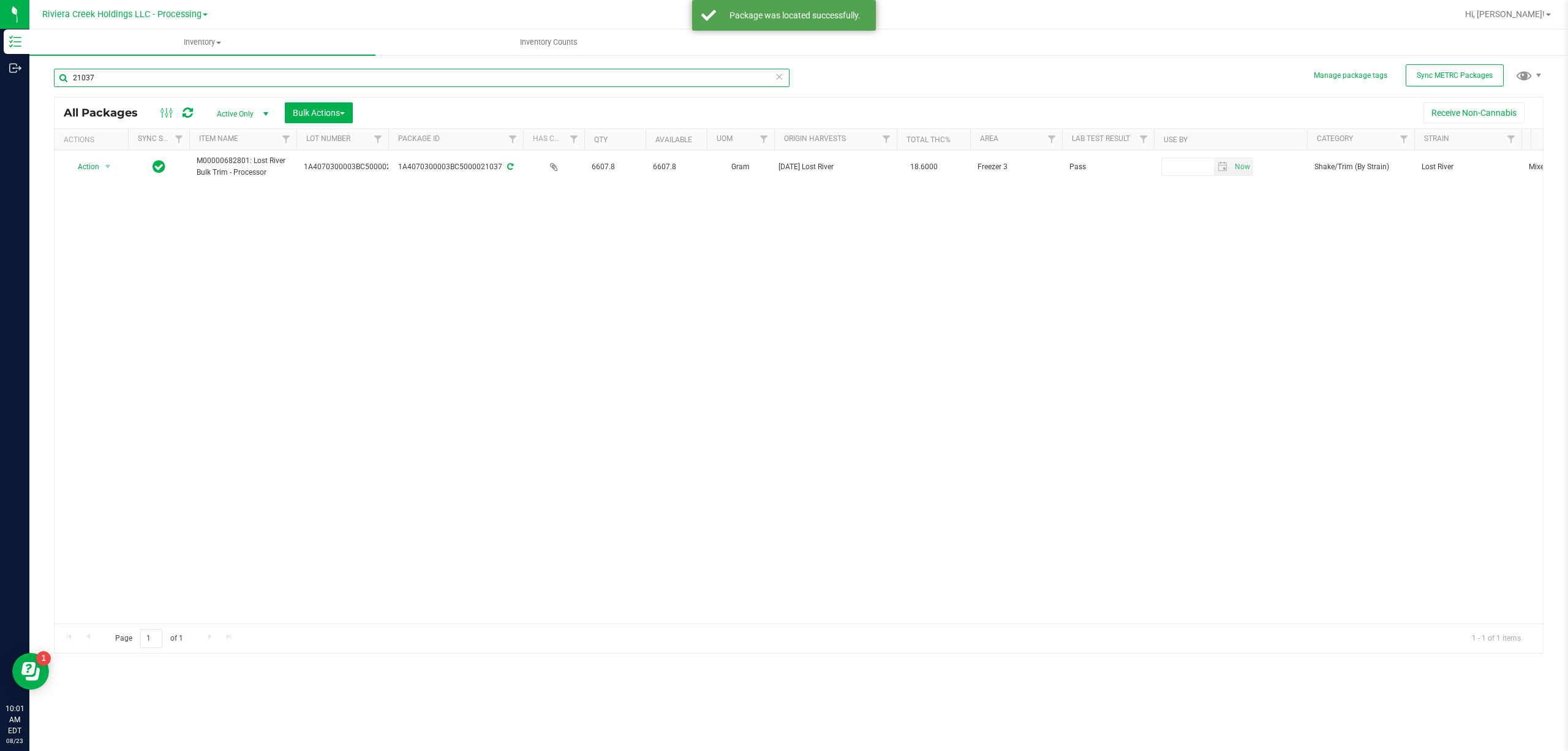
click at [128, 79] on input "21037" at bounding box center [422, 78] width 736 height 19
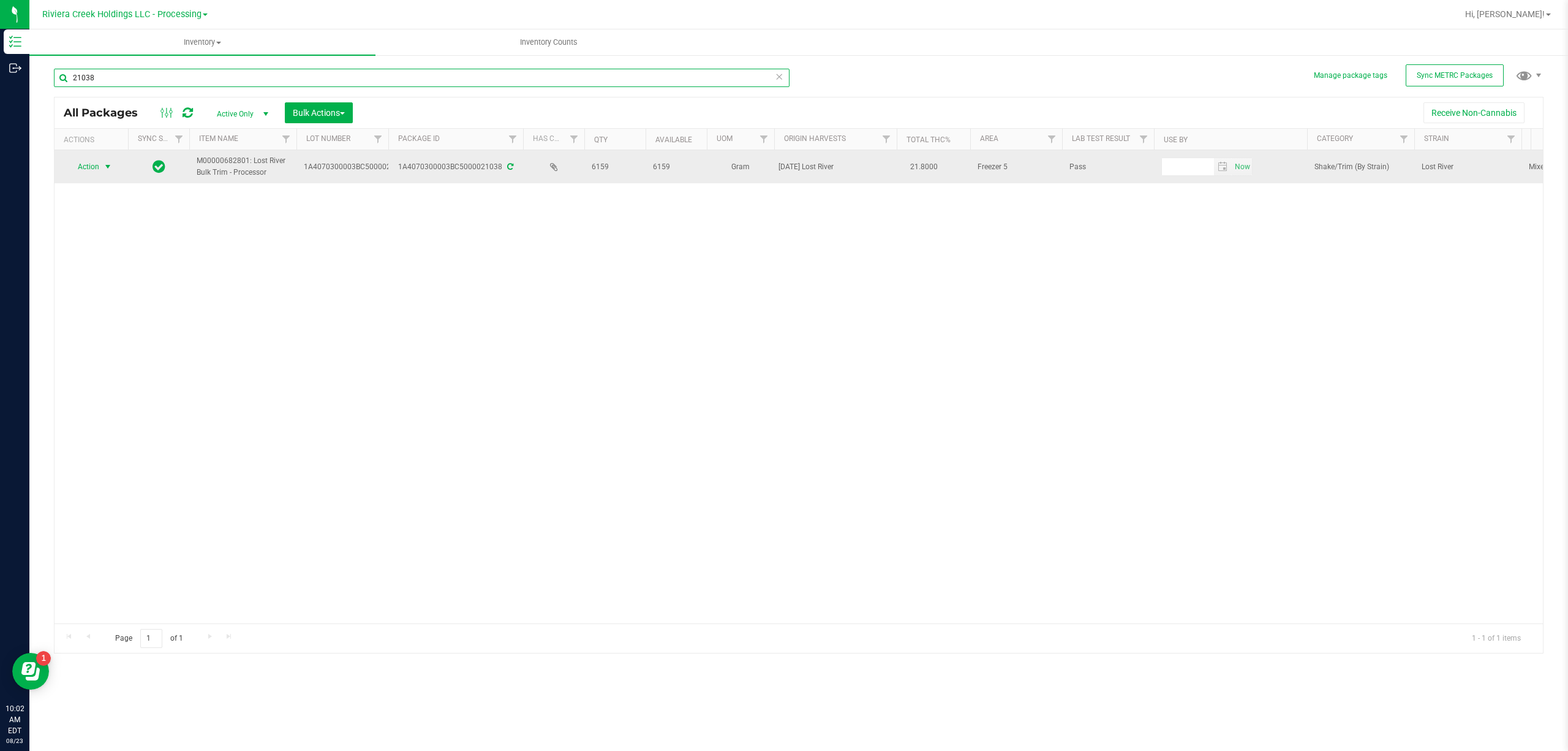
type input "21038"
click at [94, 168] on span "Action" at bounding box center [83, 166] width 33 height 17
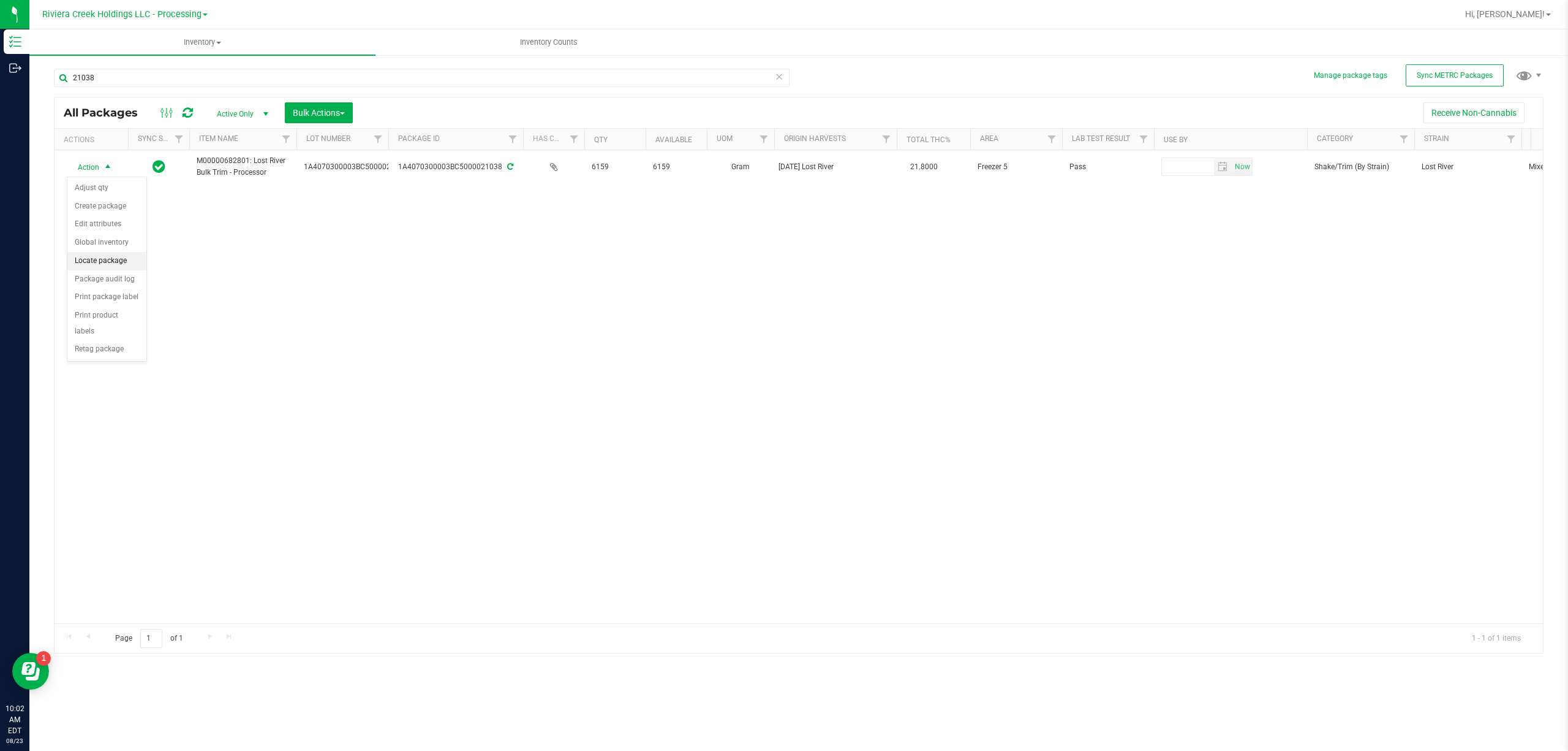
click at [125, 256] on li "Locate package" at bounding box center [106, 261] width 79 height 19
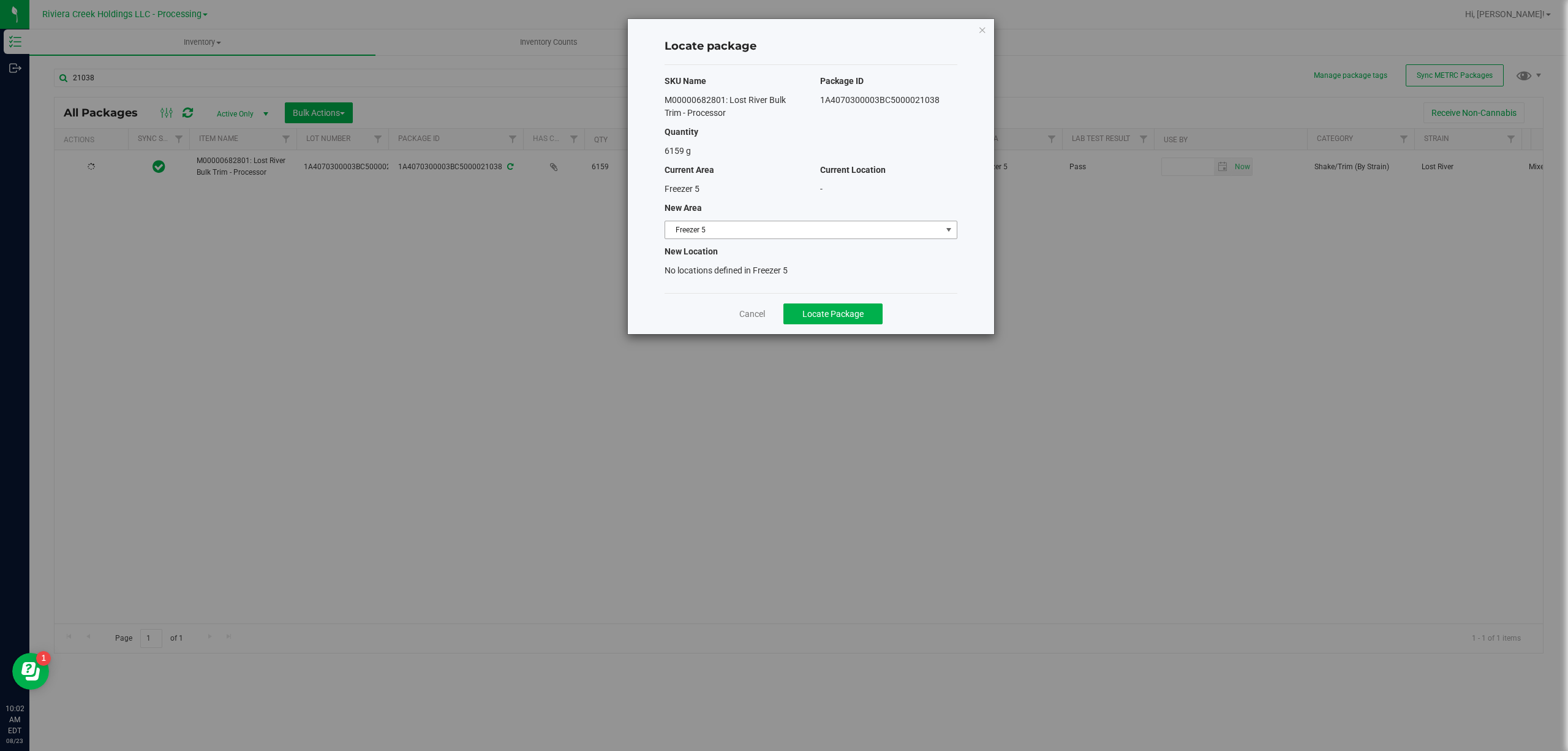
click at [758, 228] on span "Freezer 5" at bounding box center [803, 229] width 276 height 17
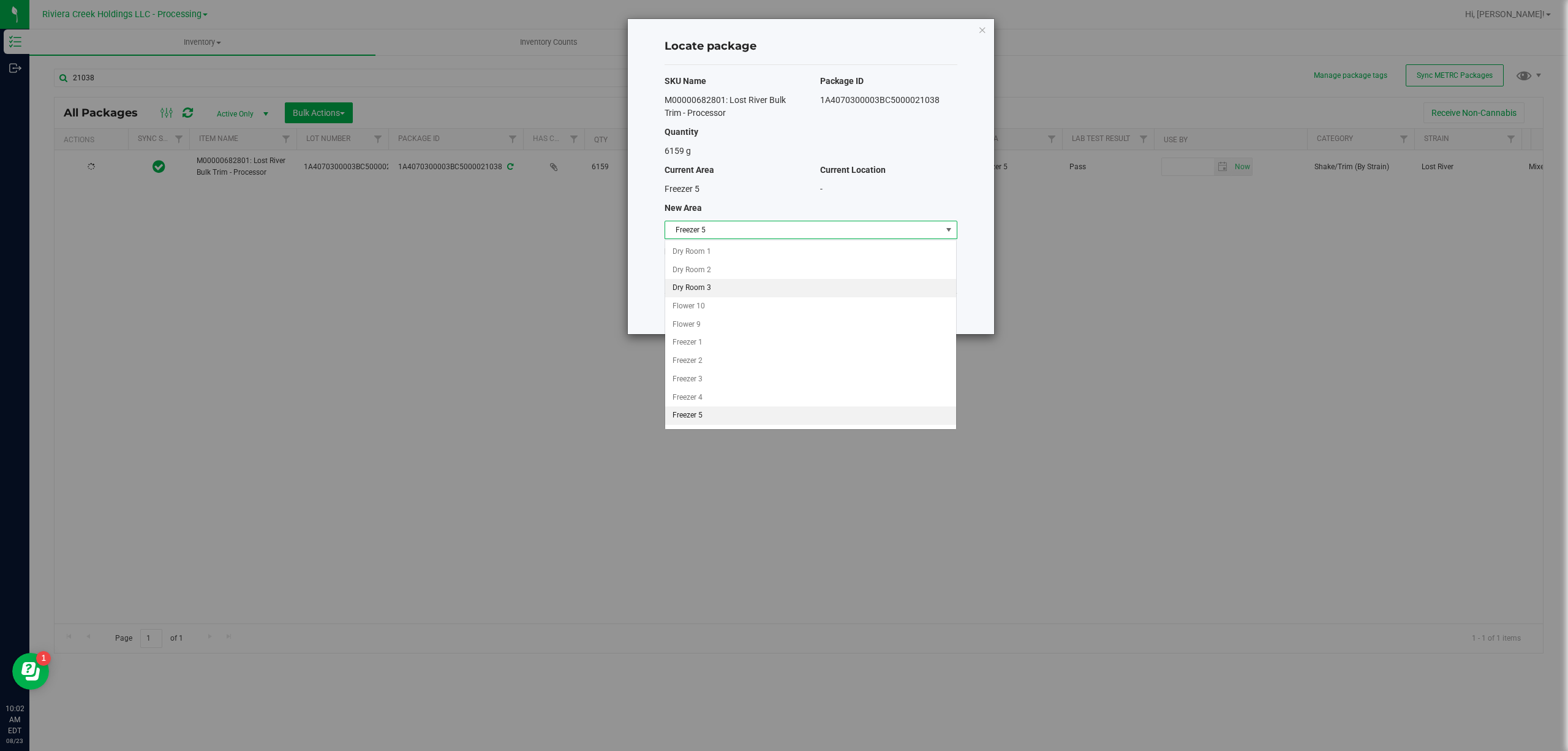
scroll to position [1, 0]
click at [724, 378] on li "Freezer 3" at bounding box center [811, 378] width 291 height 19
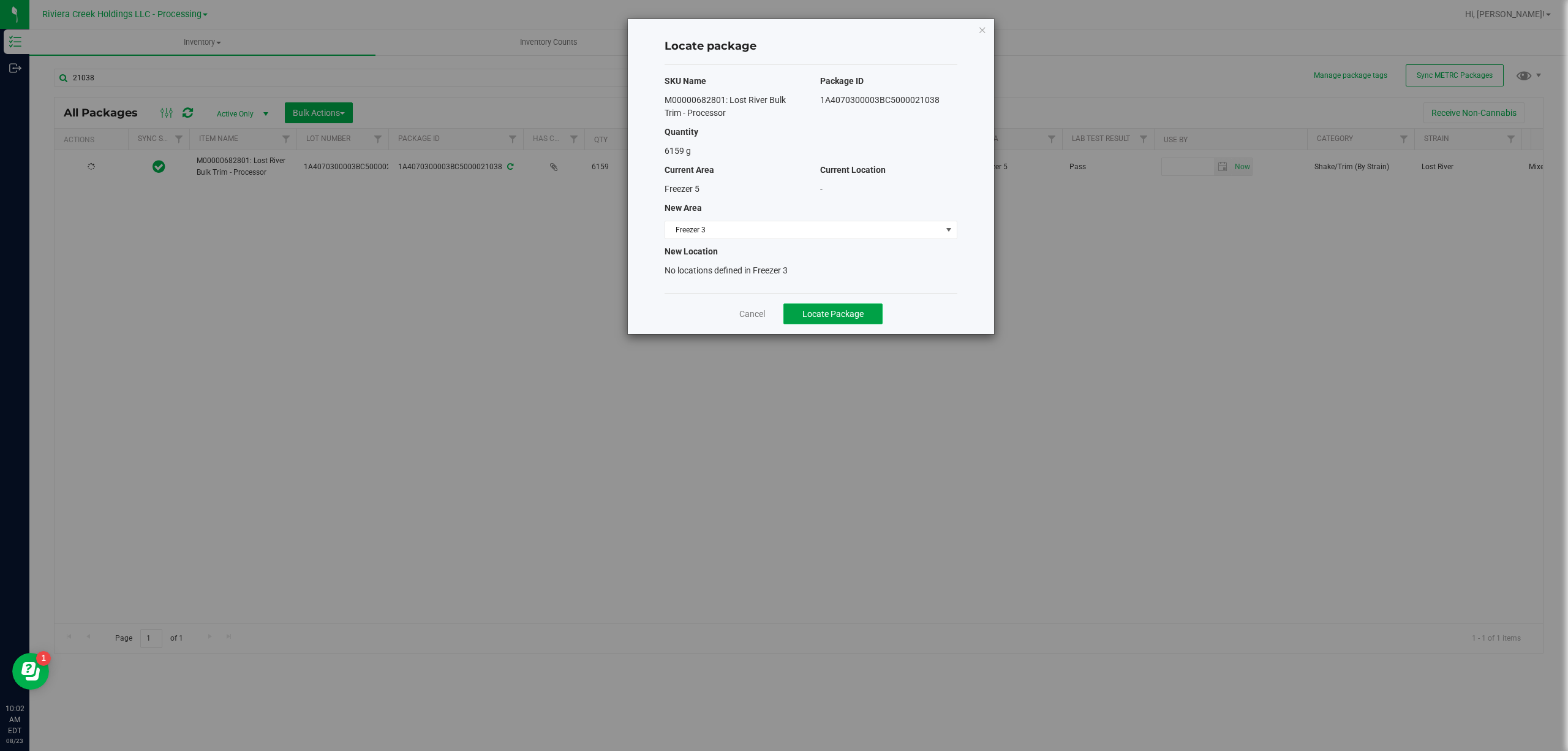
click at [860, 322] on button "Locate Package" at bounding box center [833, 314] width 99 height 21
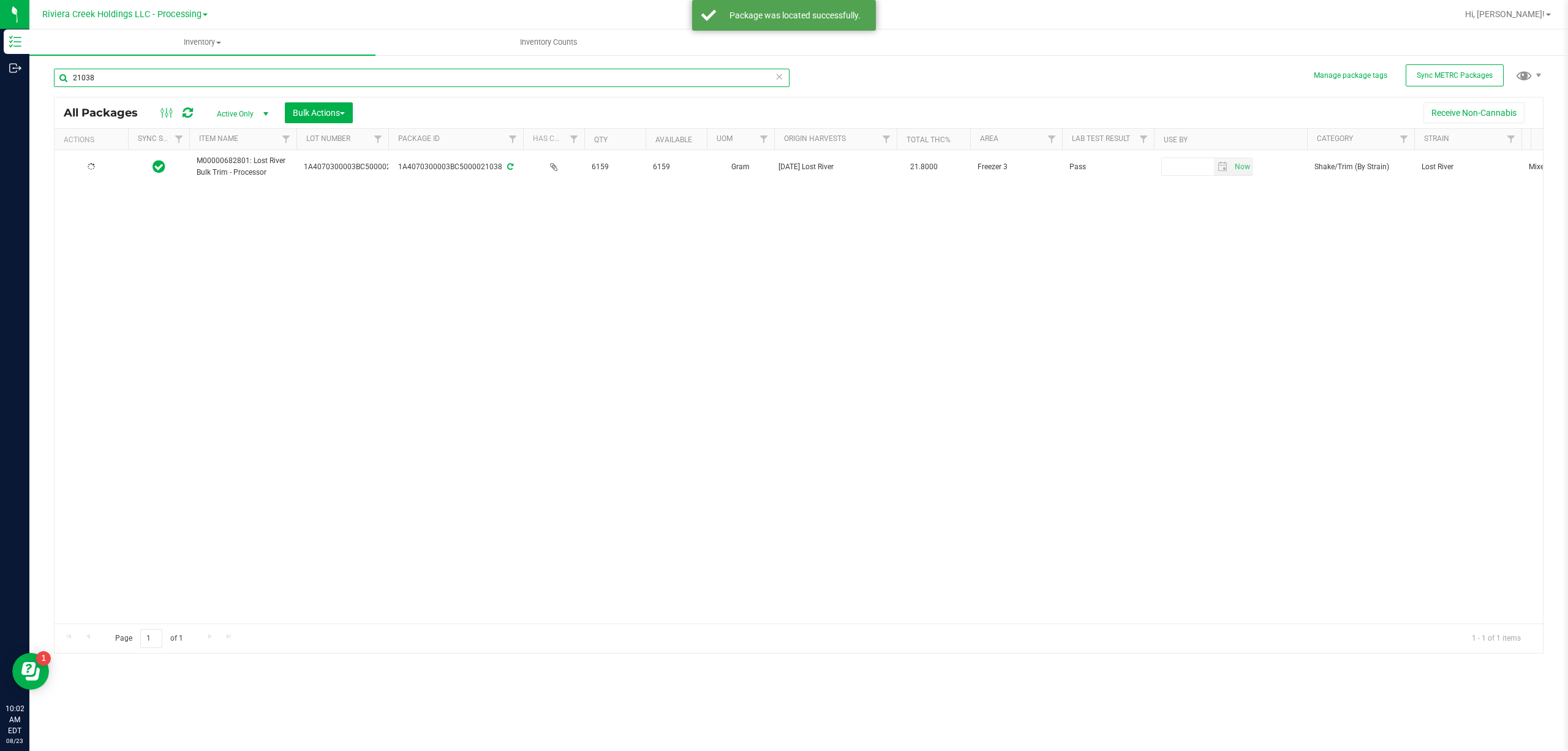
click at [113, 79] on input "21038" at bounding box center [422, 78] width 736 height 19
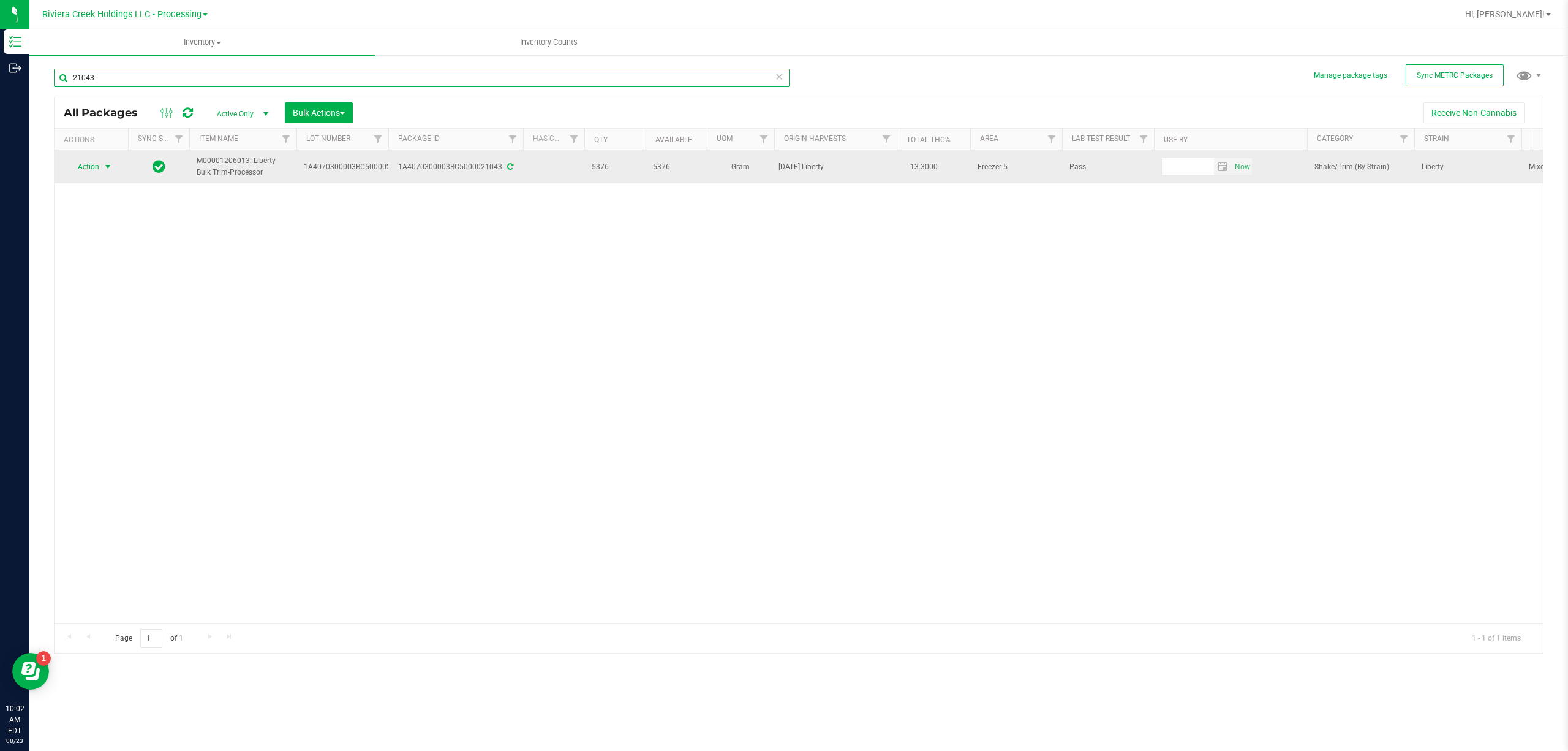
type input "21043"
click at [98, 170] on span "Action" at bounding box center [83, 166] width 33 height 17
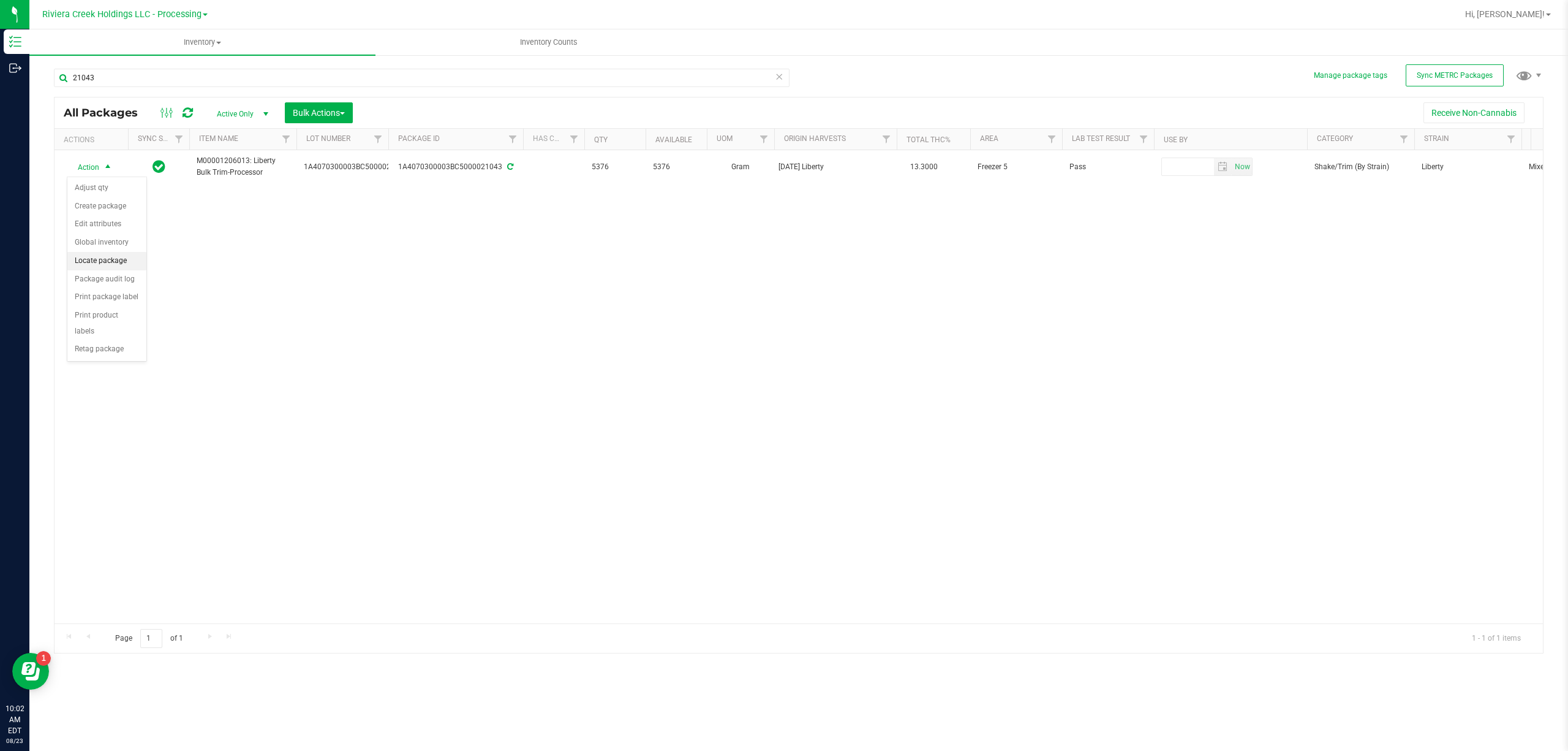
click at [112, 257] on li "Locate package" at bounding box center [106, 261] width 79 height 19
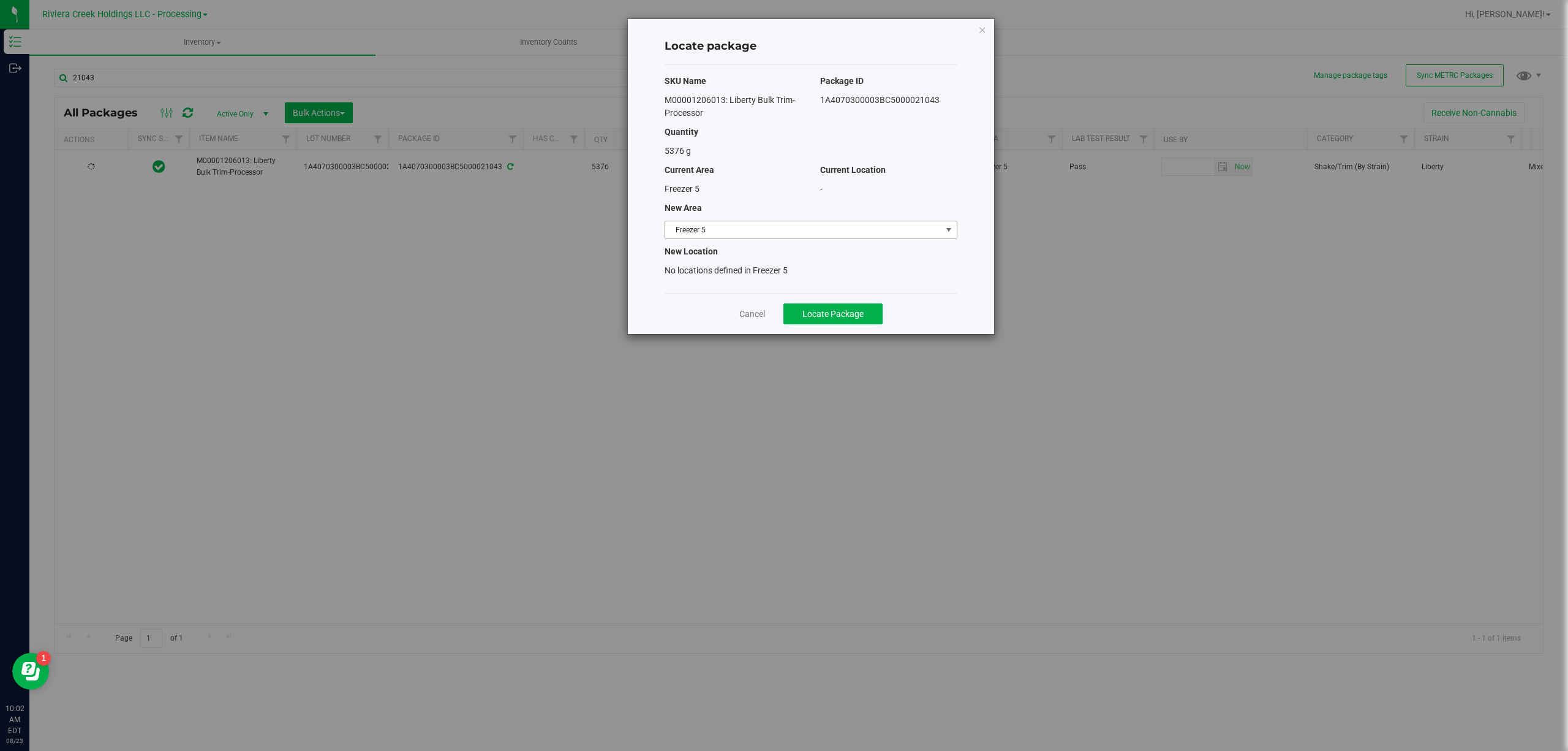
click at [703, 235] on span "Freezer 5" at bounding box center [803, 229] width 276 height 17
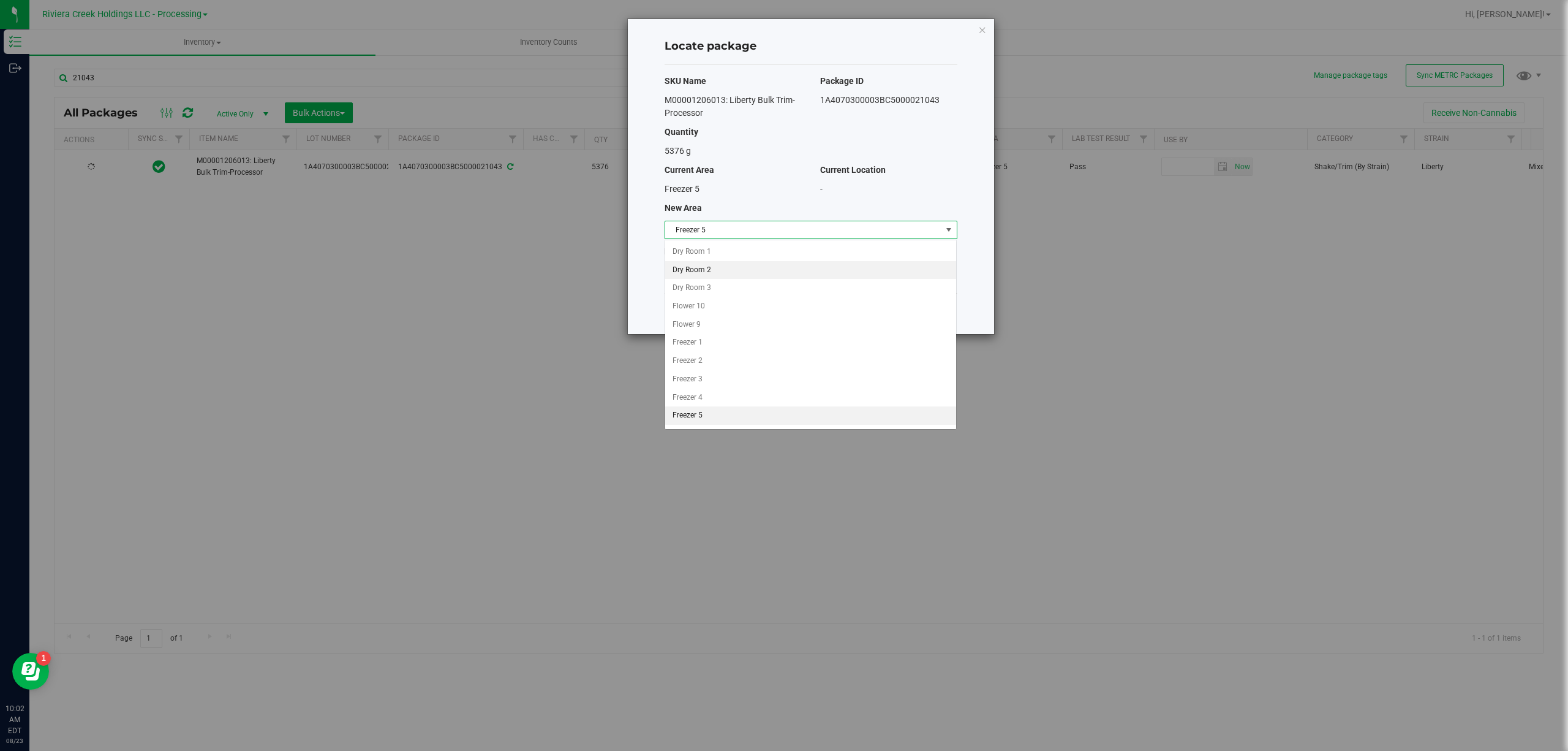
scroll to position [1, 0]
click at [724, 376] on li "Freezer 3" at bounding box center [811, 378] width 291 height 19
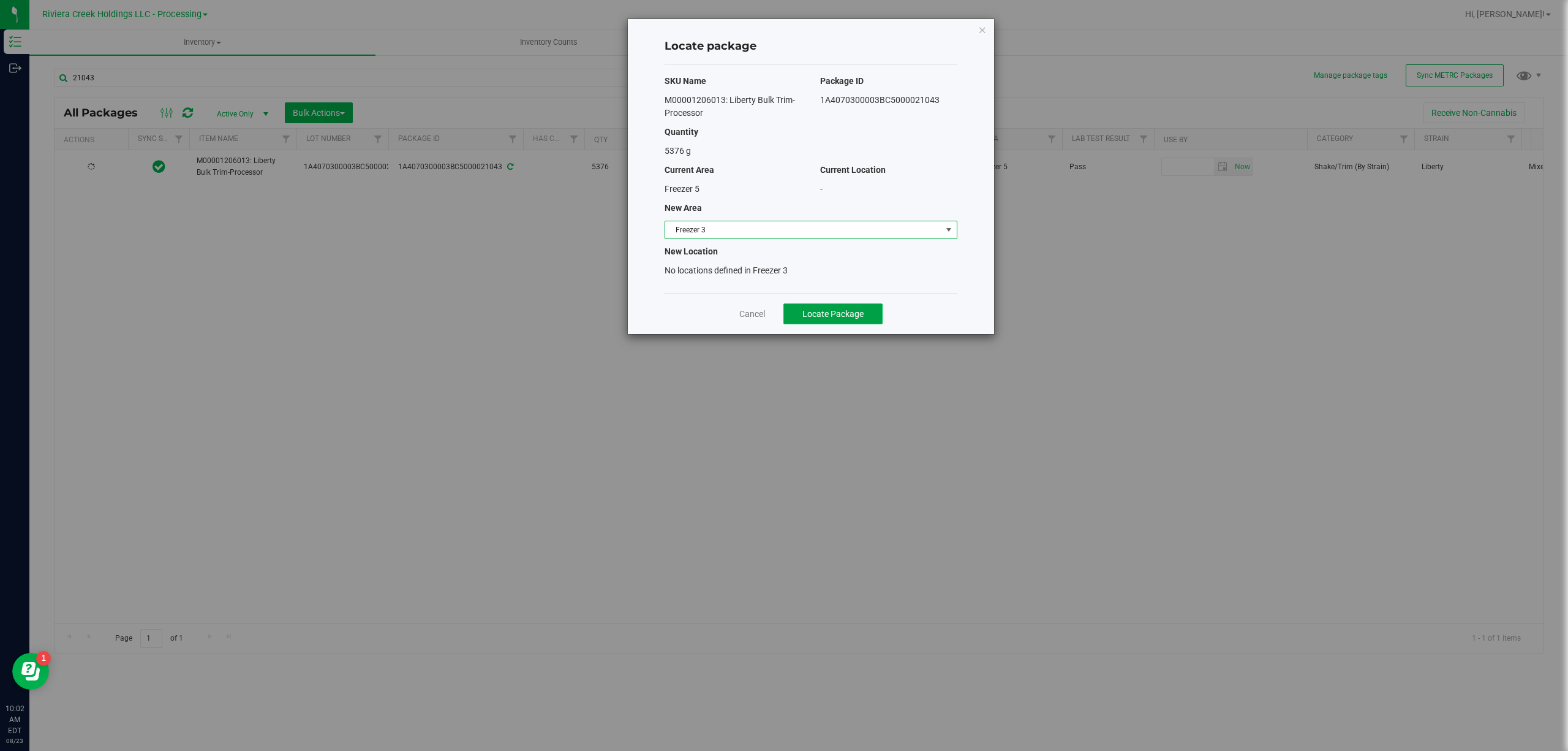
click at [865, 305] on button "Locate Package" at bounding box center [833, 314] width 99 height 21
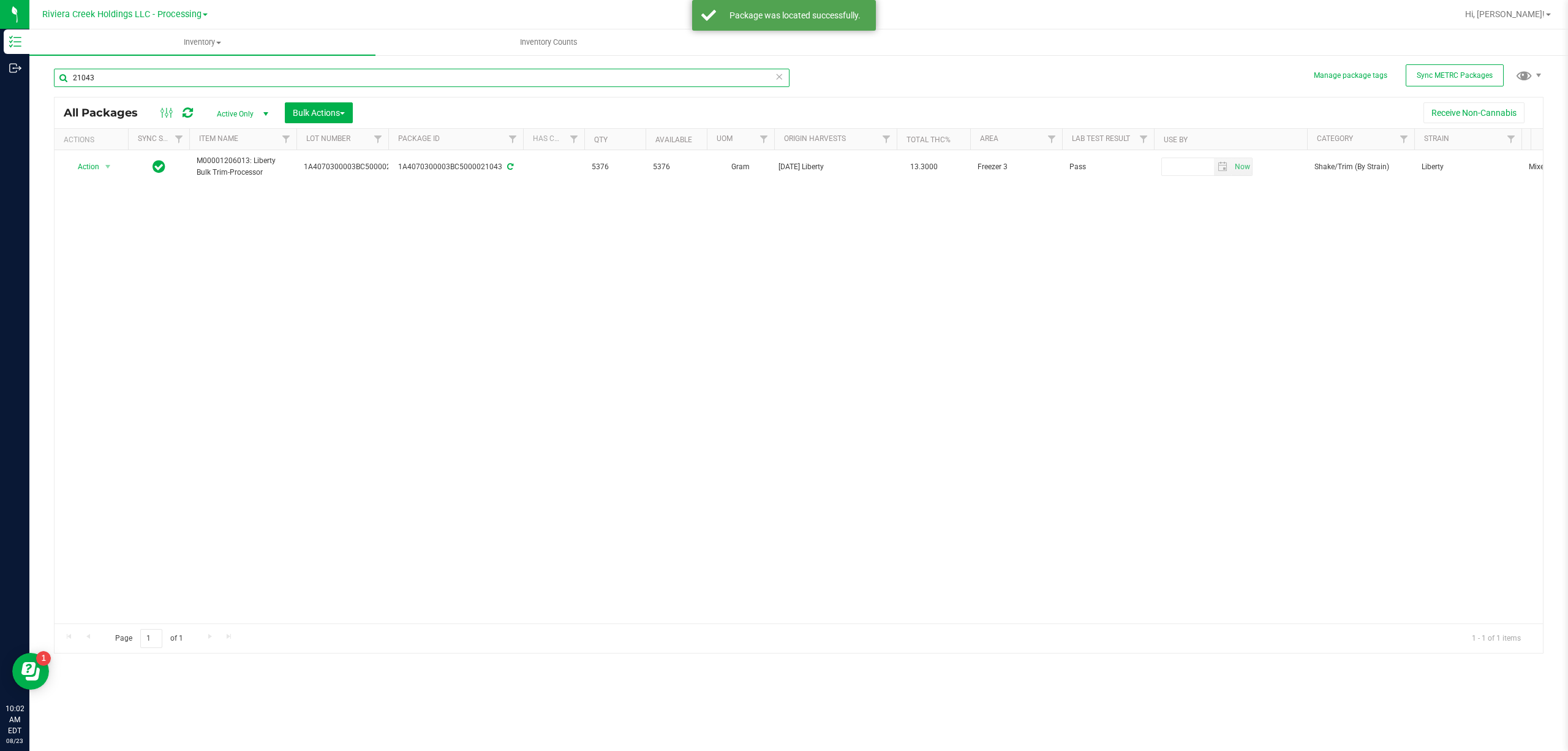
click at [110, 72] on input "21043" at bounding box center [422, 78] width 736 height 19
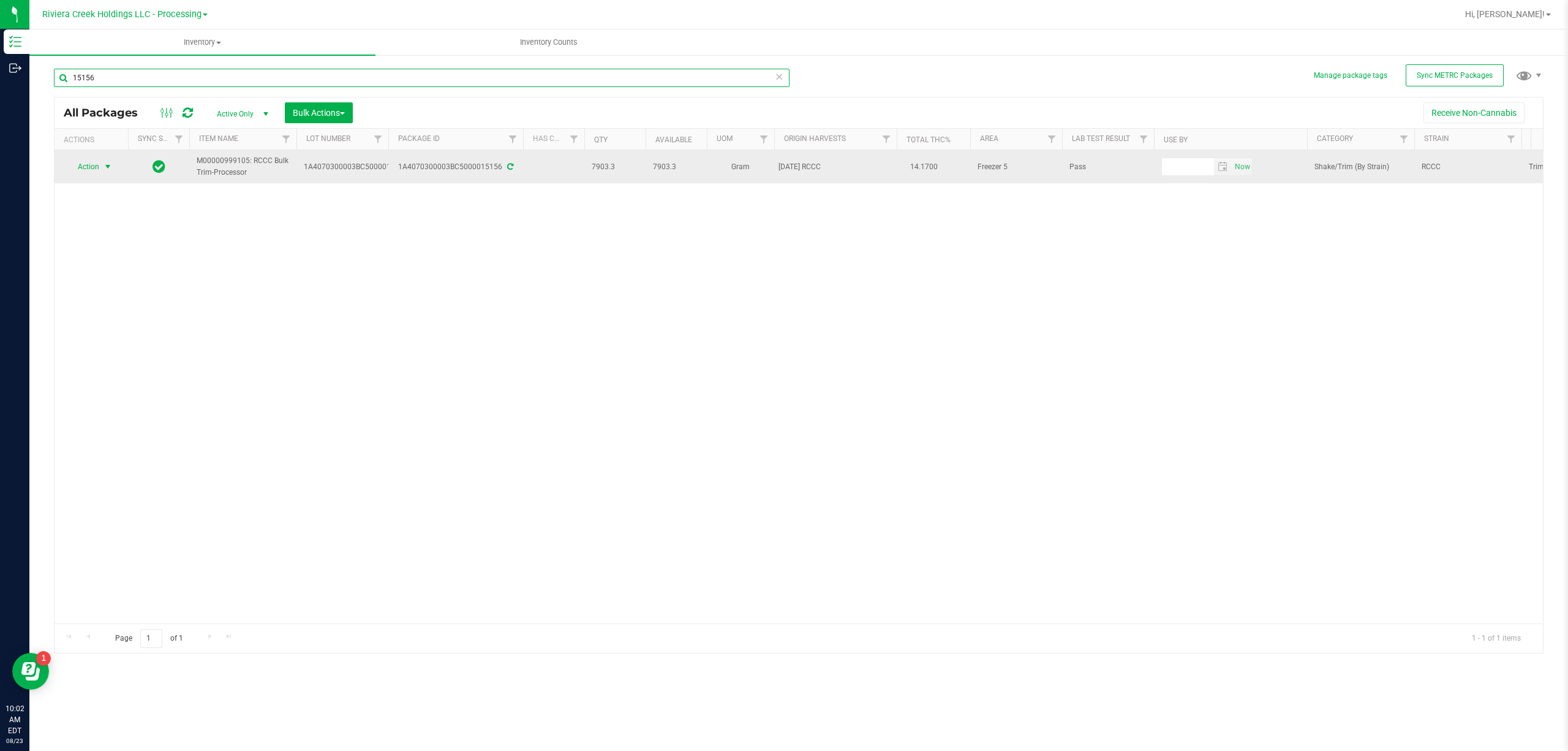
type input "15156"
click at [112, 166] on span "select" at bounding box center [107, 166] width 10 height 10
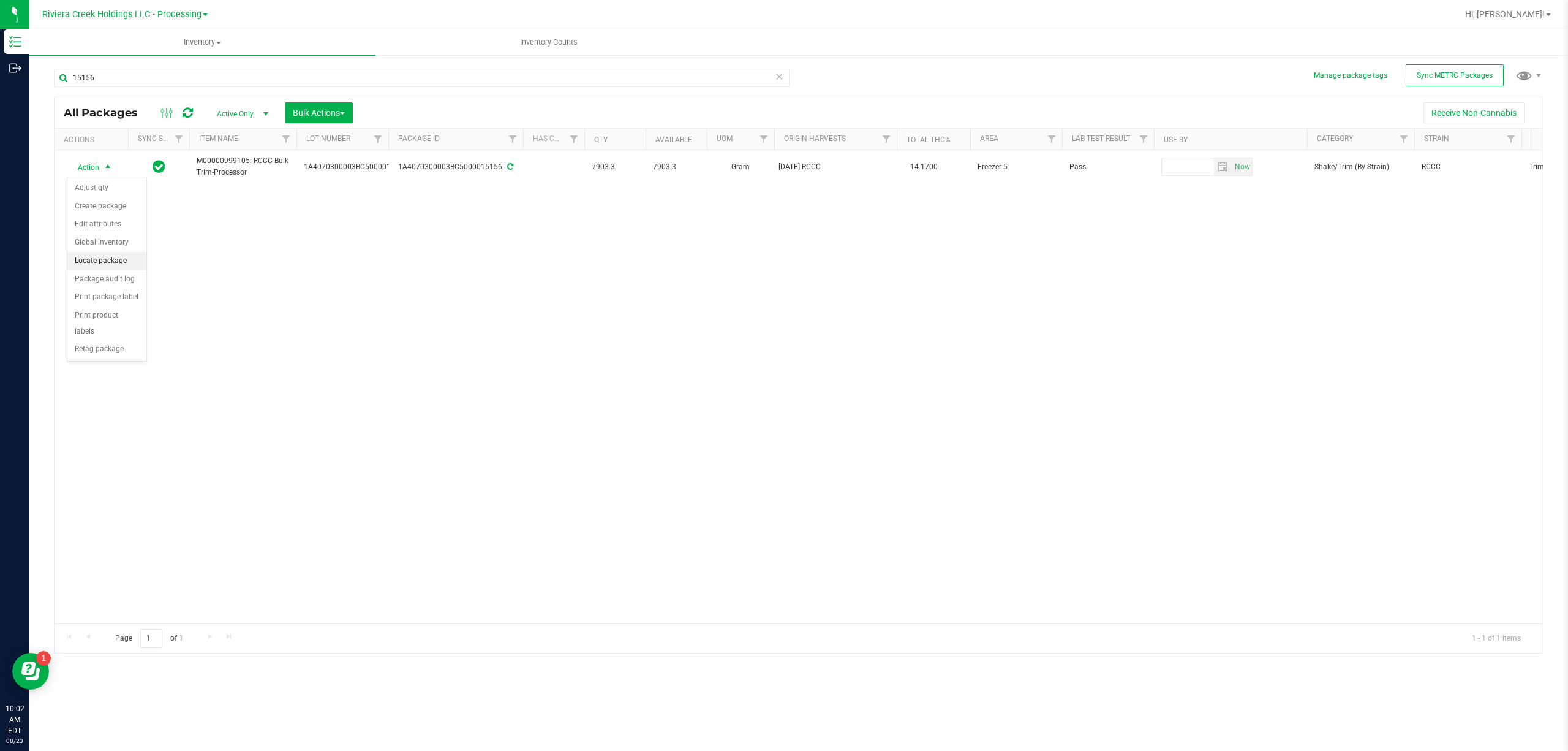
click at [104, 261] on li "Locate package" at bounding box center [106, 261] width 79 height 19
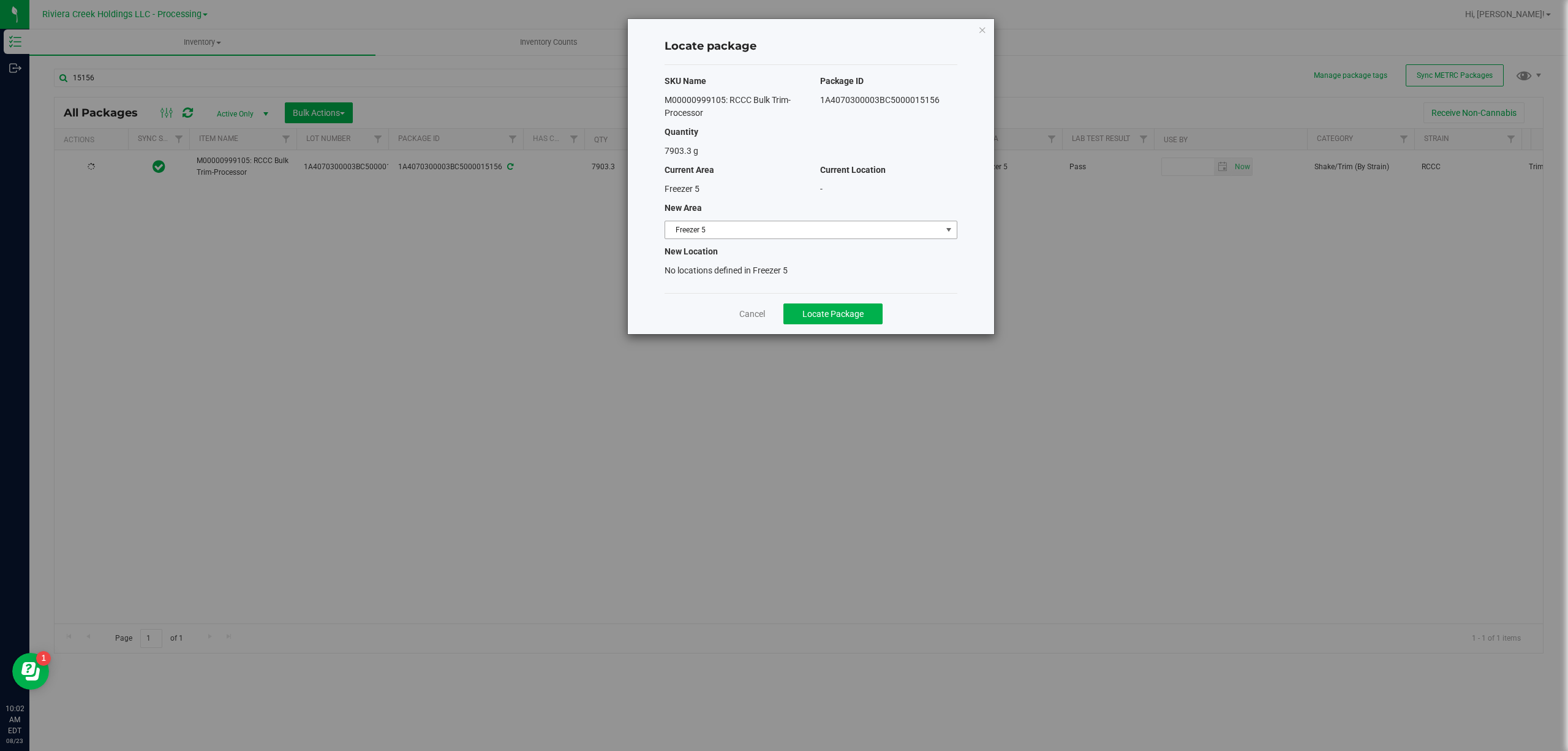
click at [721, 221] on span "Freezer 5" at bounding box center [803, 229] width 276 height 17
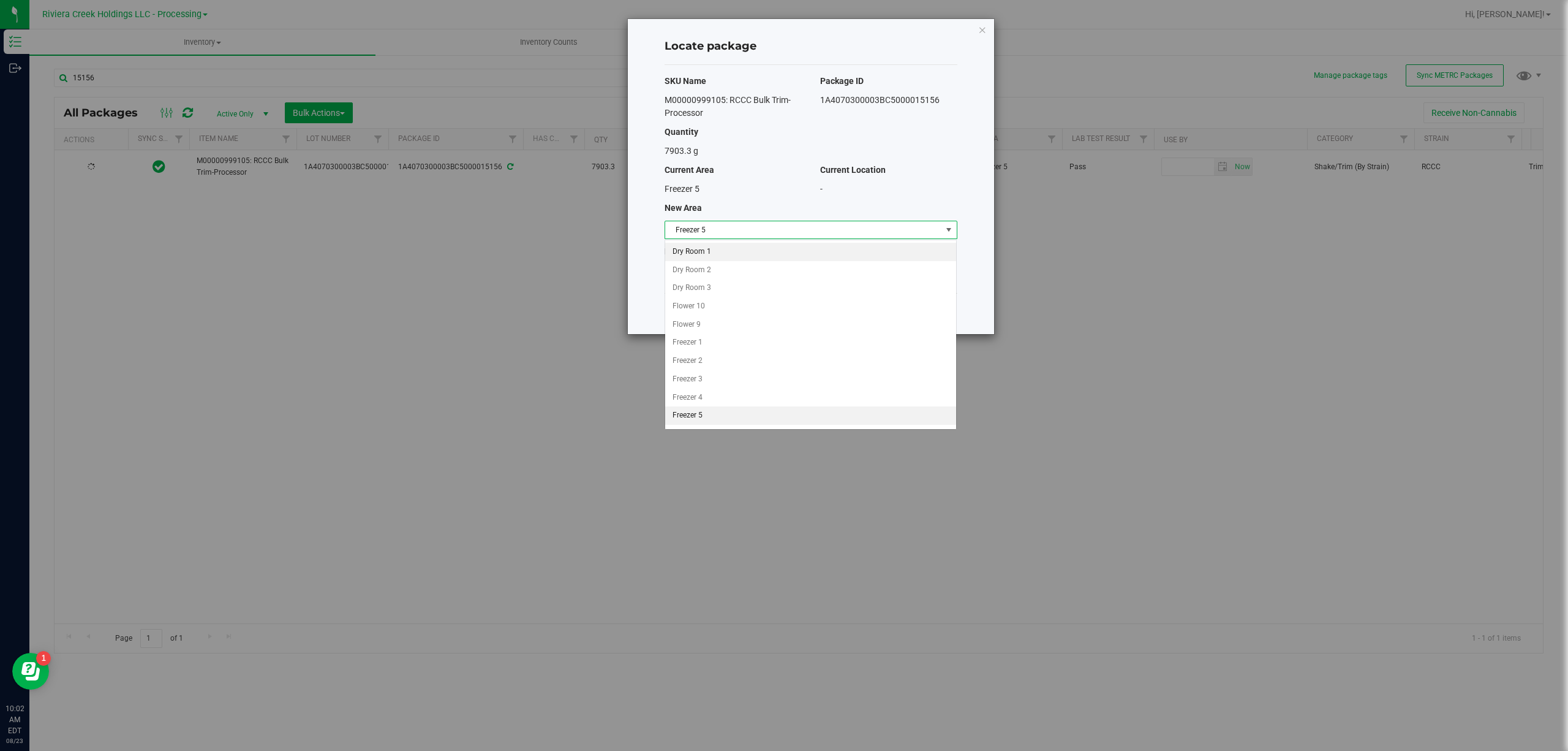
scroll to position [1, 0]
click at [707, 380] on li "Freezer 3" at bounding box center [811, 378] width 291 height 19
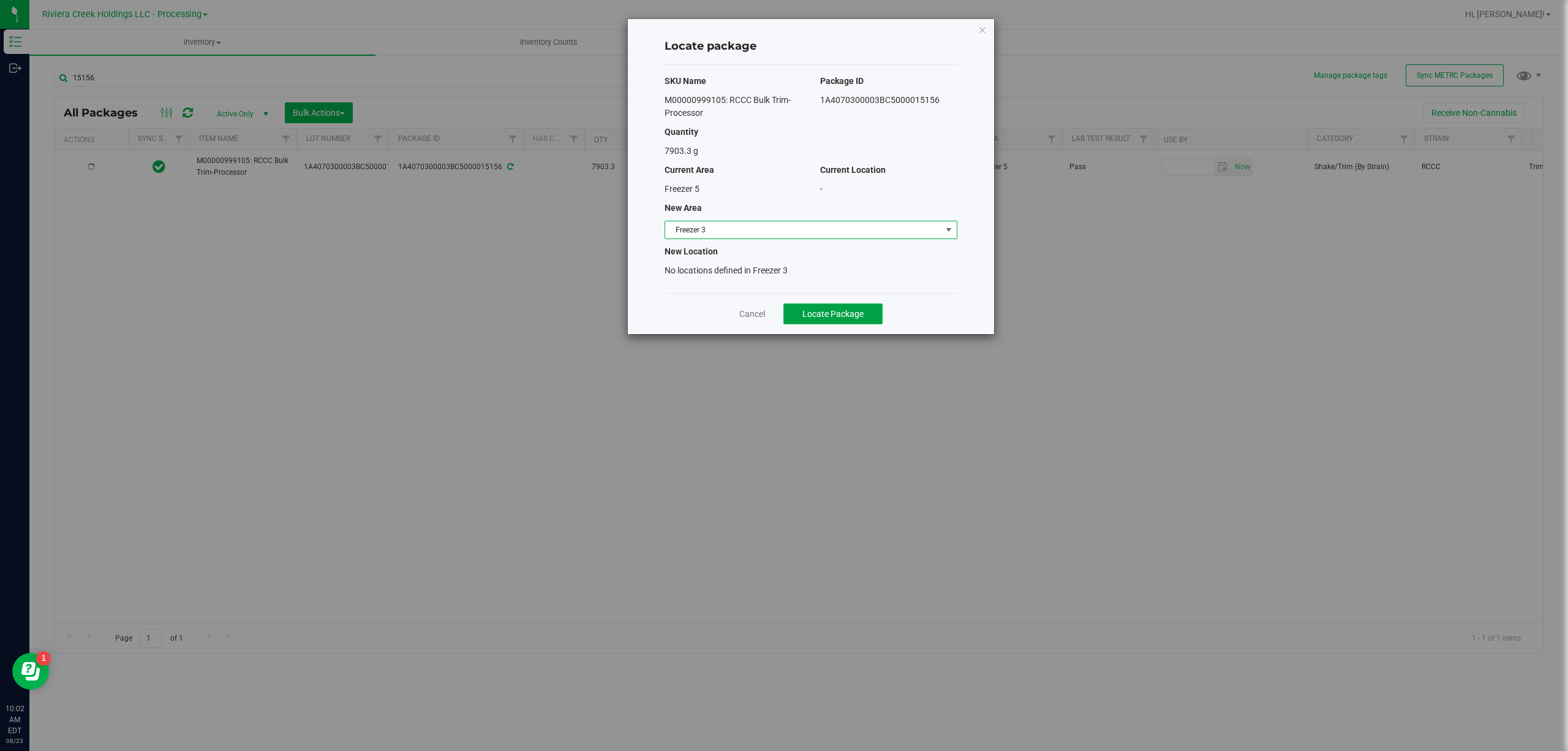
click at [858, 314] on span "Locate Package" at bounding box center [833, 313] width 61 height 10
